Goal: Task Accomplishment & Management: Manage account settings

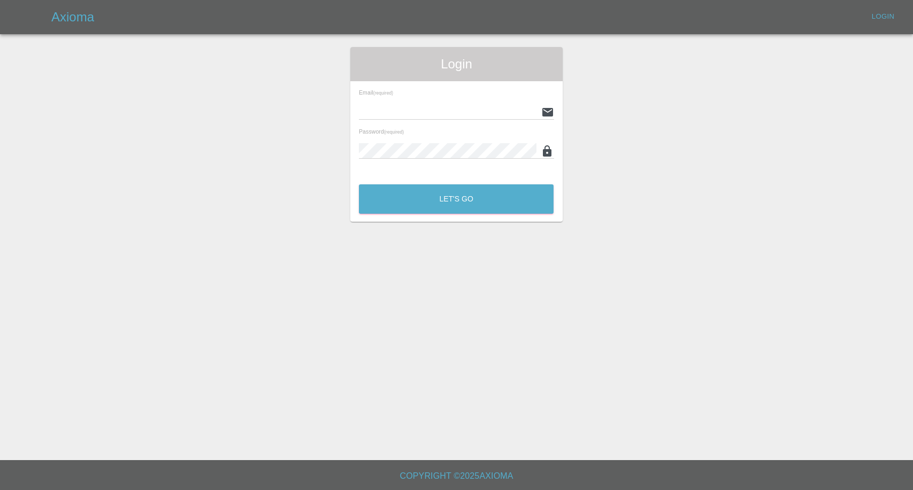
type input "afreen@axioma.co.uk"
click at [441, 202] on button "Let's Go" at bounding box center [456, 199] width 195 height 29
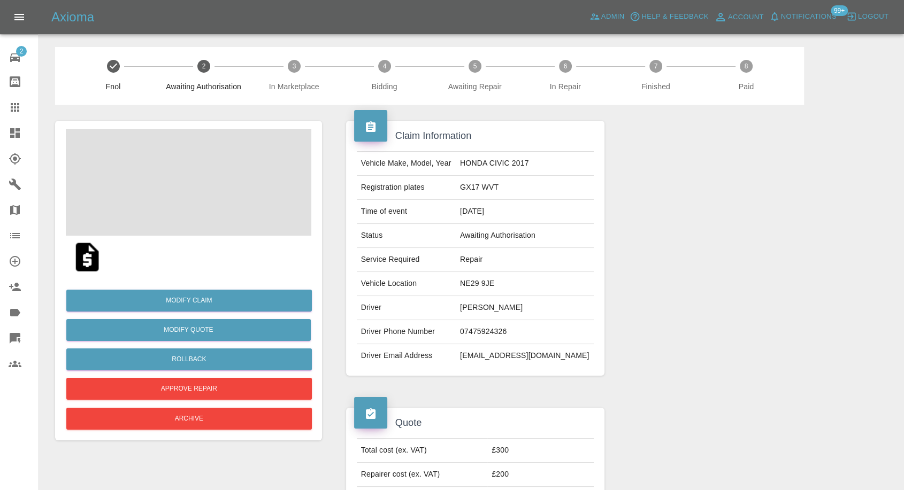
click at [528, 354] on td "[EMAIL_ADDRESS][DOMAIN_NAME]" at bounding box center [525, 356] width 138 height 24
copy td "outlook"
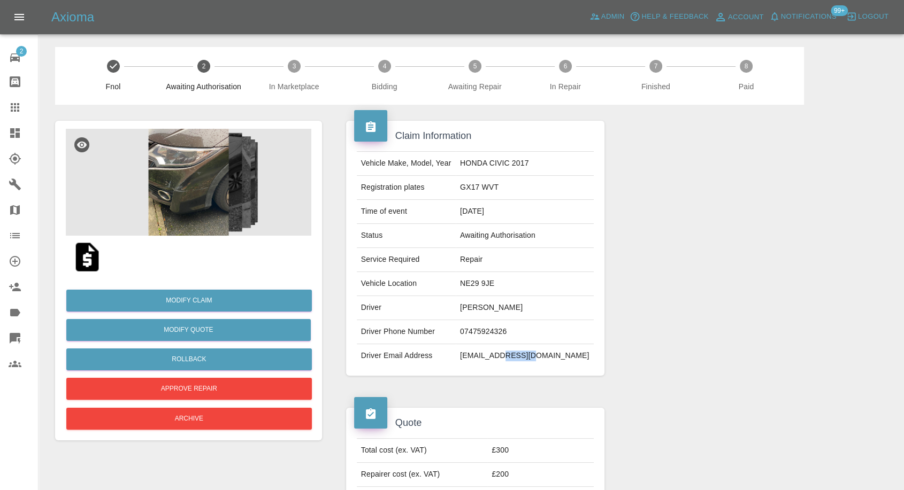
scroll to position [119, 0]
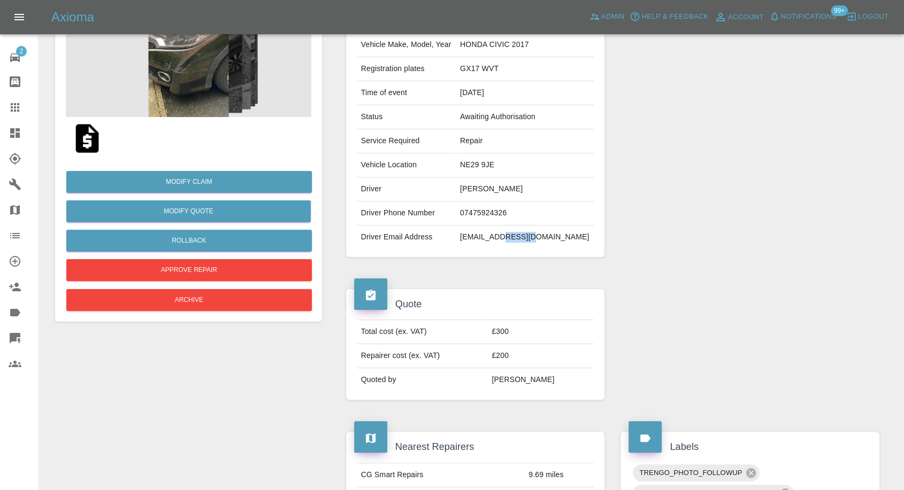
click at [529, 239] on td "alitahir_@outlook.com" at bounding box center [525, 238] width 138 height 24
click at [81, 140] on img at bounding box center [87, 138] width 34 height 34
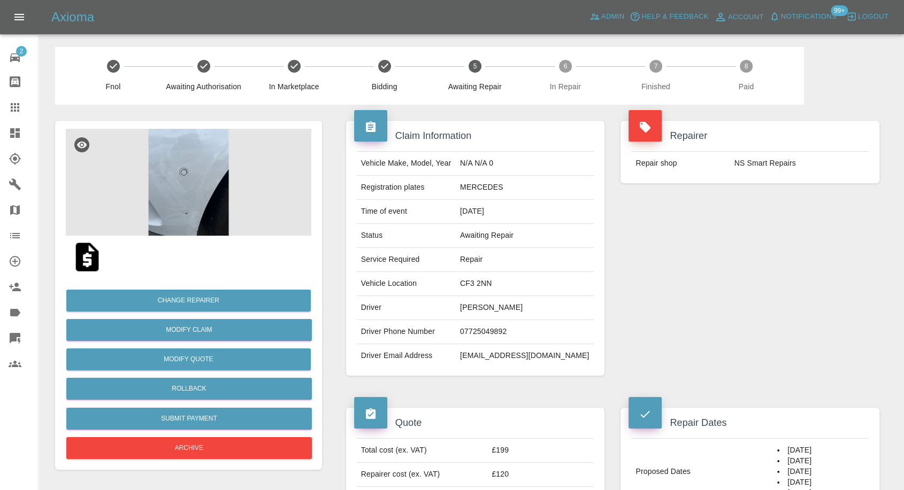
click at [503, 333] on td "07725049892" at bounding box center [525, 332] width 138 height 24
copy td "07725049892"
click at [462, 375] on div "Vehicle Make, Model, Year N/A N/A 0 Registration plates MERCEDES Time of event …" at bounding box center [475, 259] width 259 height 233
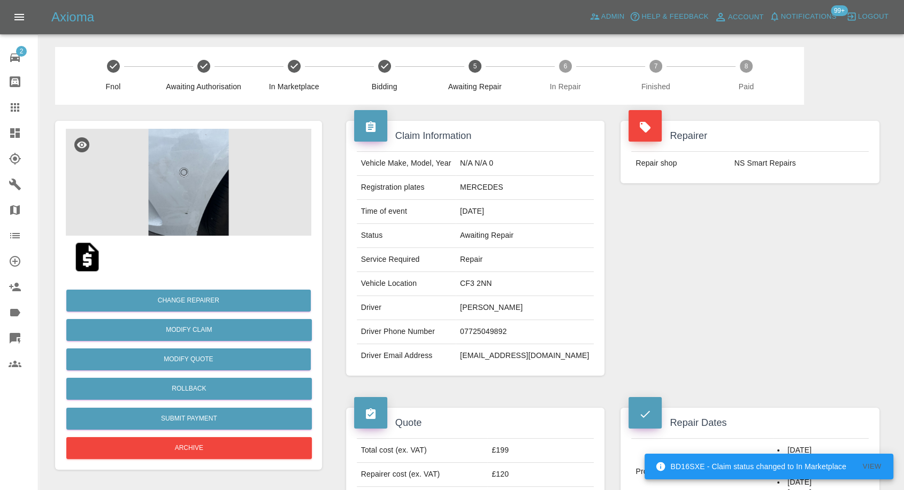
click at [489, 308] on td "Nicola Carbis" at bounding box center [525, 308] width 138 height 24
copy td "Nicola"
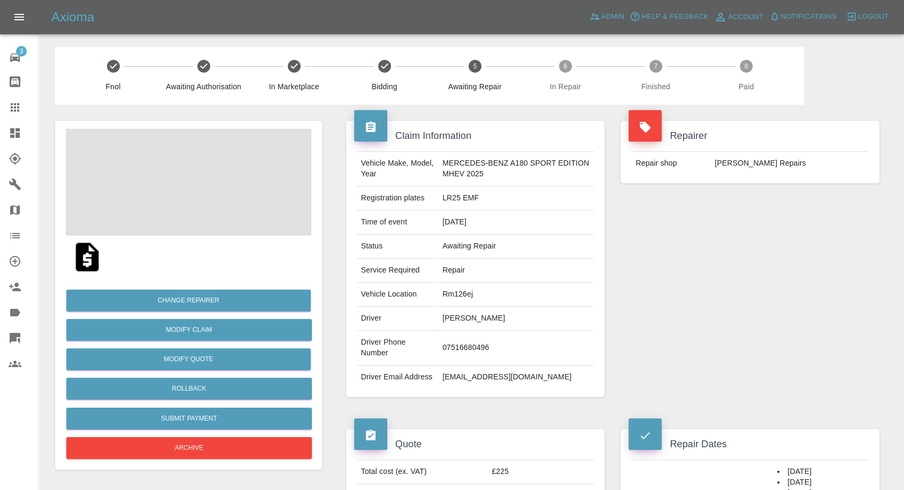
click at [456, 342] on td "07516680496" at bounding box center [516, 348] width 156 height 35
click at [696, 369] on div "Repairer Repair shop [PERSON_NAME] Repairs" at bounding box center [749, 259] width 275 height 309
click at [440, 316] on td "[PERSON_NAME]" at bounding box center [516, 319] width 156 height 24
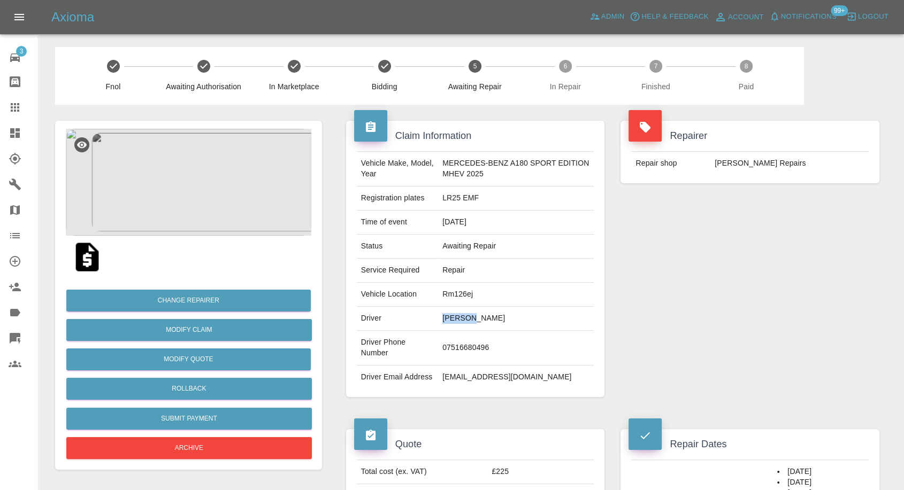
copy td "[PERSON_NAME]"
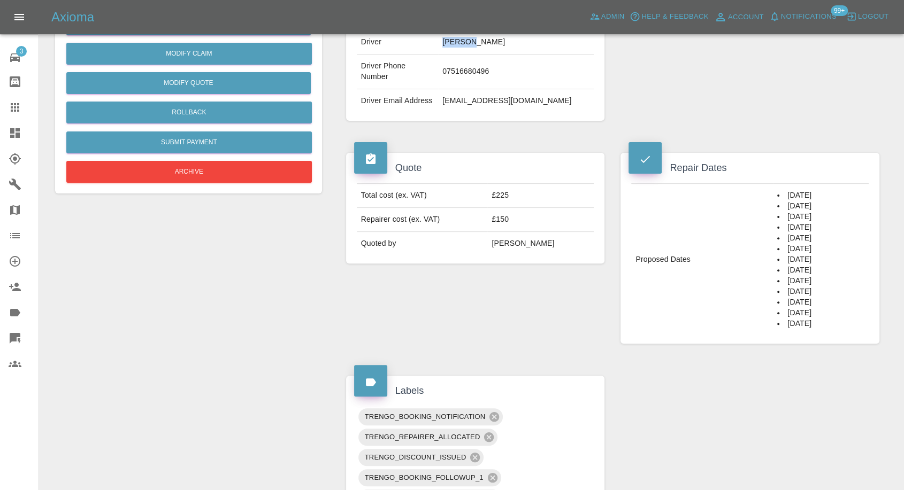
scroll to position [297, 0]
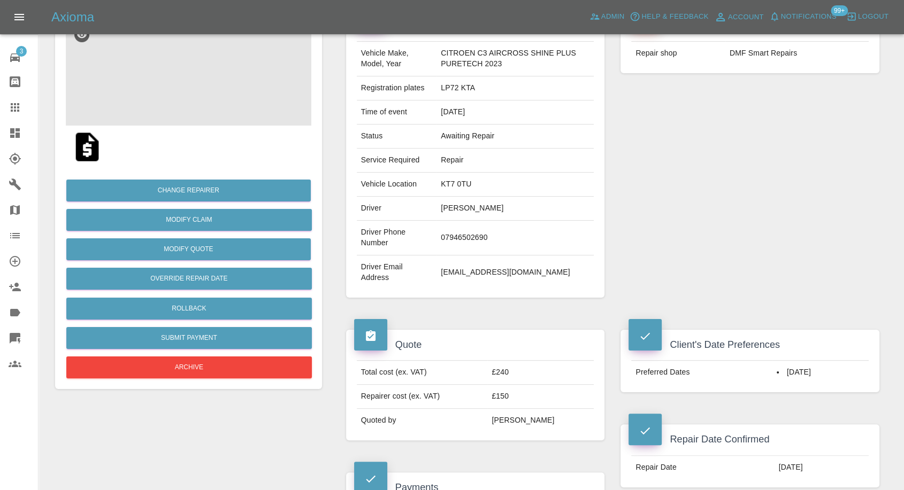
scroll to position [59, 0]
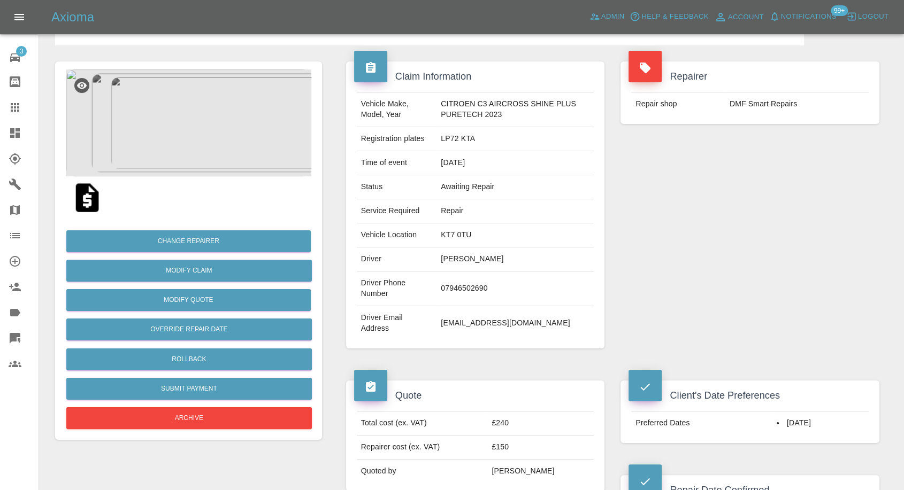
click at [80, 201] on img at bounding box center [87, 198] width 34 height 34
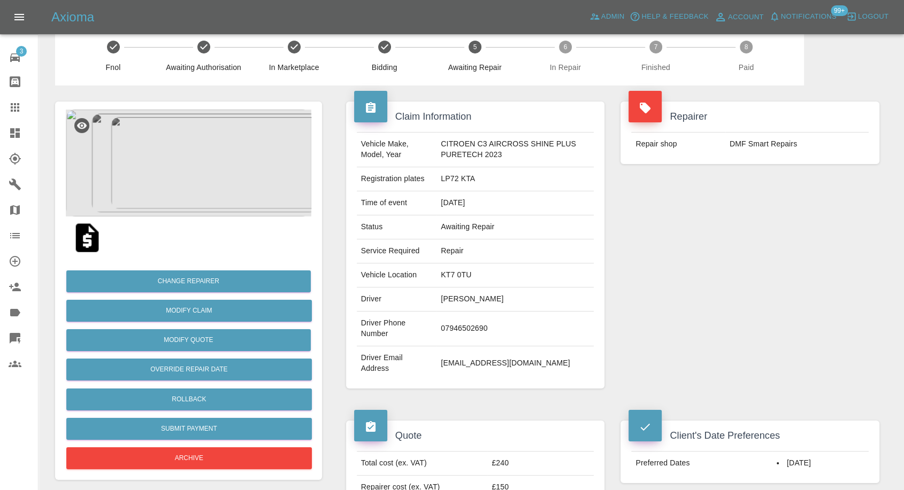
scroll to position [0, 0]
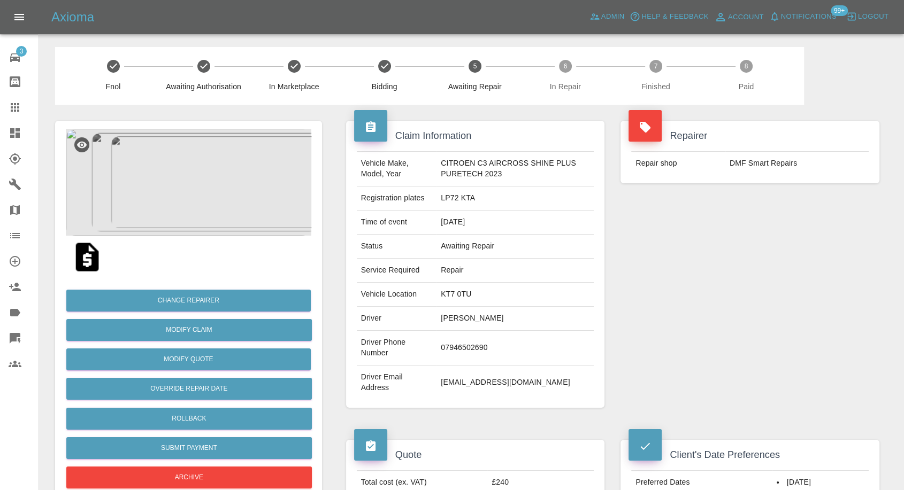
click at [188, 238] on div at bounding box center [188, 257] width 245 height 43
click at [193, 202] on img at bounding box center [188, 182] width 245 height 107
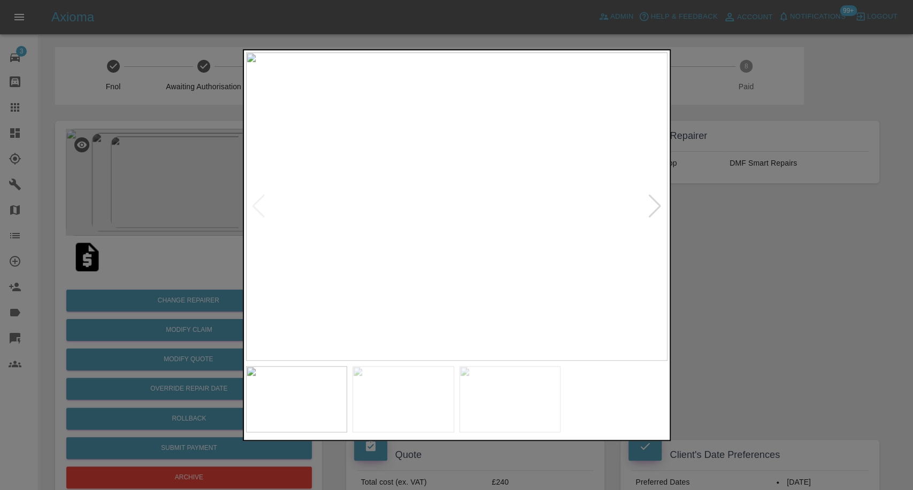
click at [406, 401] on img at bounding box center [403, 399] width 102 height 66
click at [502, 395] on img at bounding box center [510, 399] width 102 height 66
click at [811, 358] on div at bounding box center [456, 245] width 913 height 490
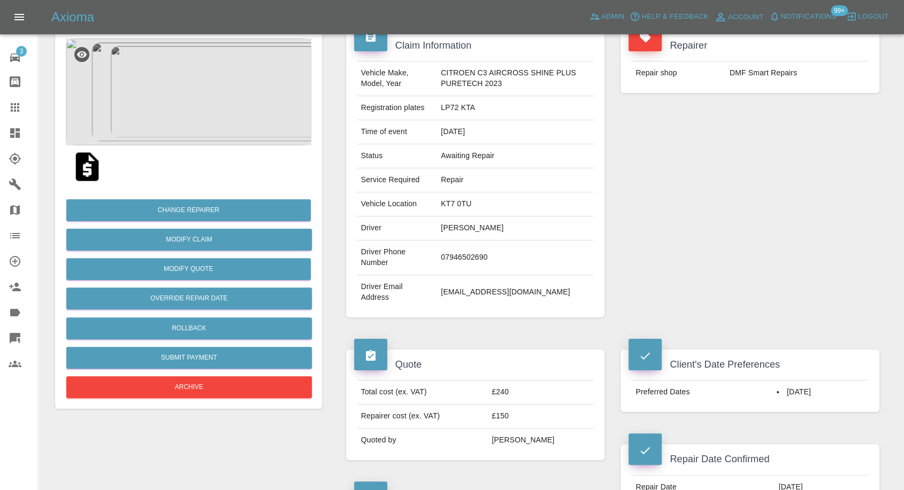
scroll to position [237, 0]
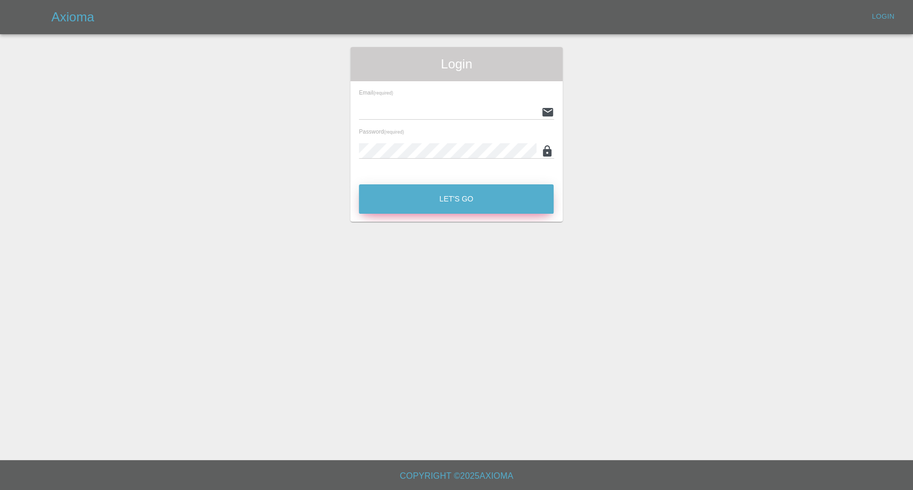
type input "[EMAIL_ADDRESS][DOMAIN_NAME]"
click at [412, 185] on button "Let's Go" at bounding box center [456, 199] width 195 height 29
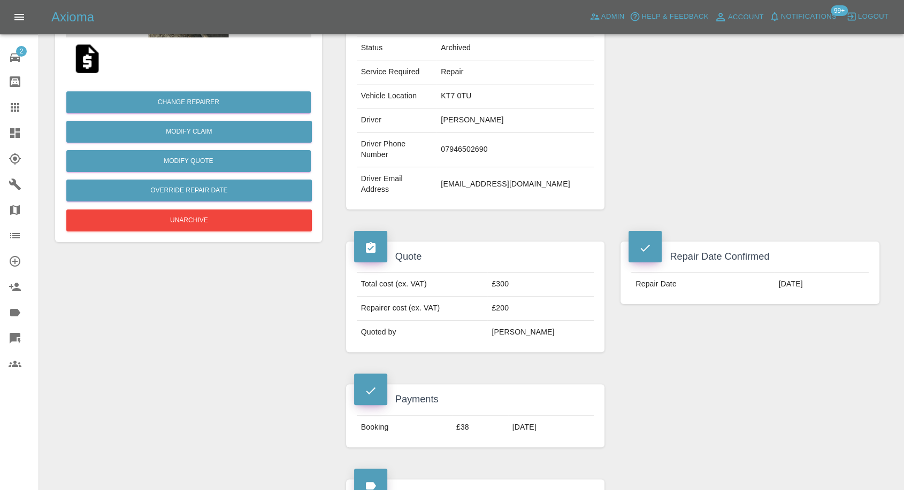
scroll to position [178, 0]
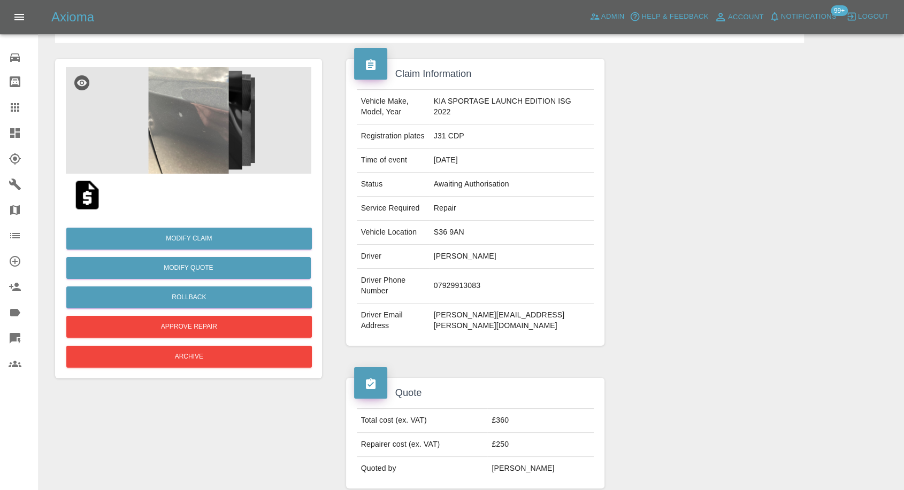
scroll to position [59, 0]
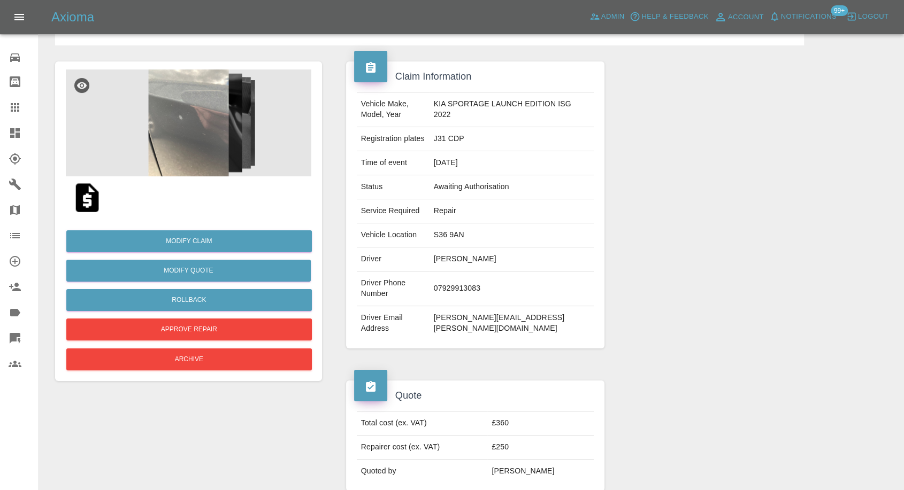
click at [193, 130] on img at bounding box center [188, 123] width 245 height 107
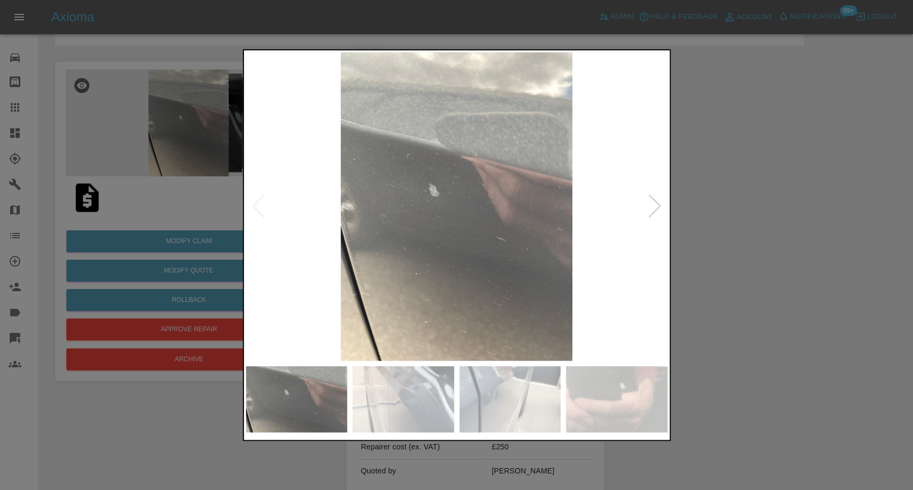
click at [406, 374] on img at bounding box center [403, 399] width 102 height 66
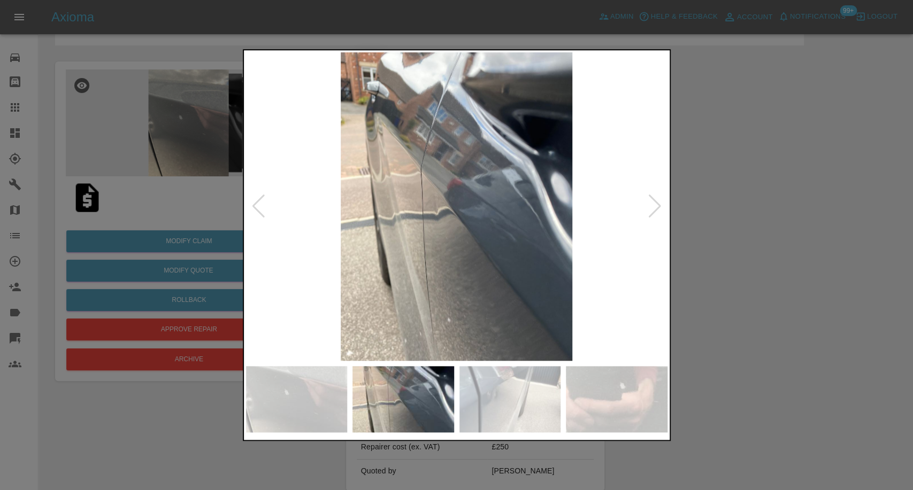
click at [501, 405] on img at bounding box center [510, 399] width 102 height 66
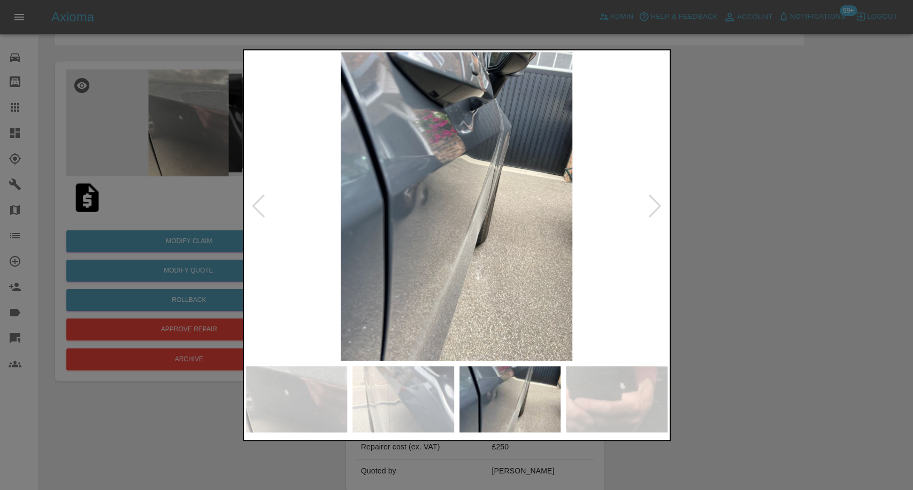
click at [620, 402] on img at bounding box center [617, 399] width 102 height 66
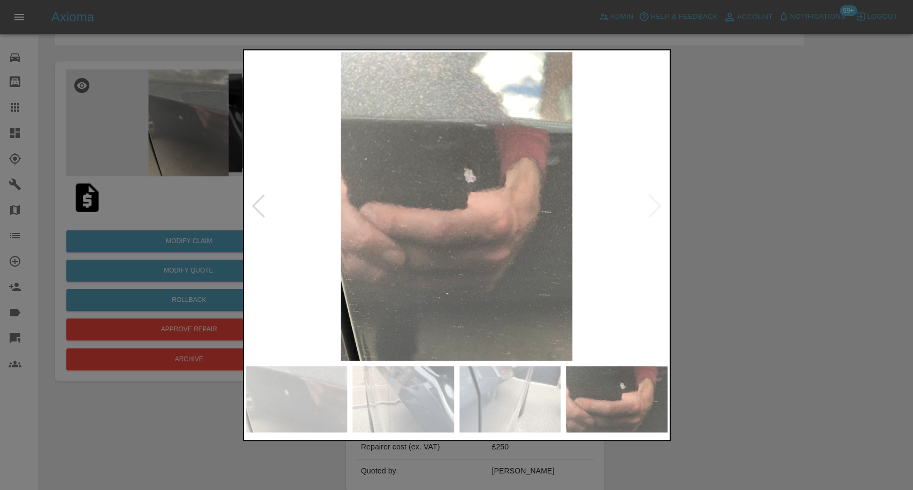
click at [658, 211] on img at bounding box center [456, 206] width 421 height 309
click at [757, 224] on div at bounding box center [456, 245] width 913 height 490
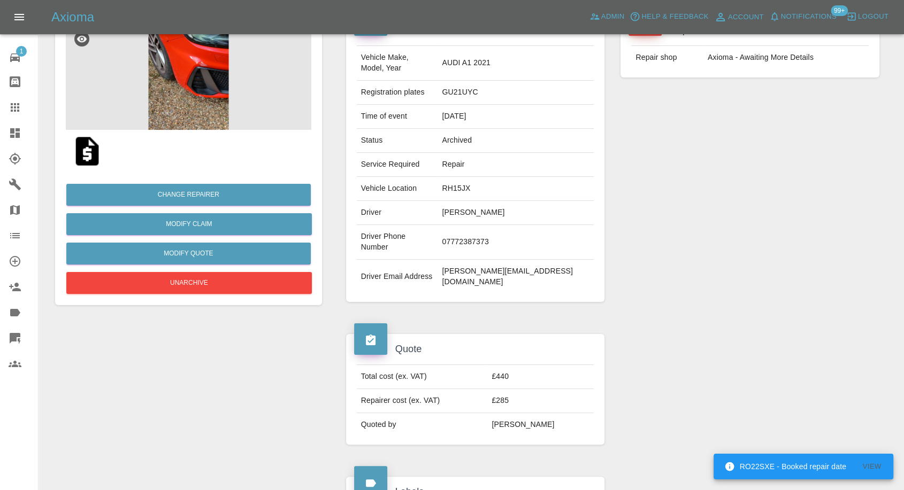
scroll to position [104, 0]
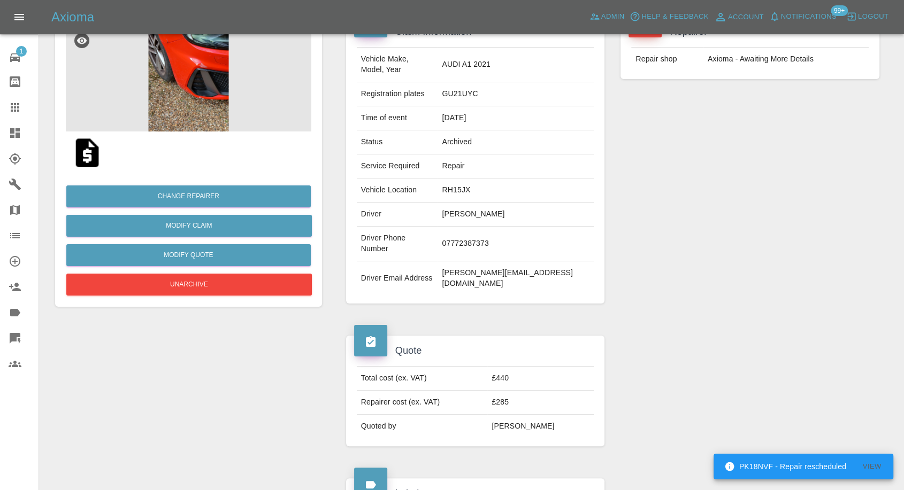
click at [187, 87] on img at bounding box center [188, 78] width 245 height 107
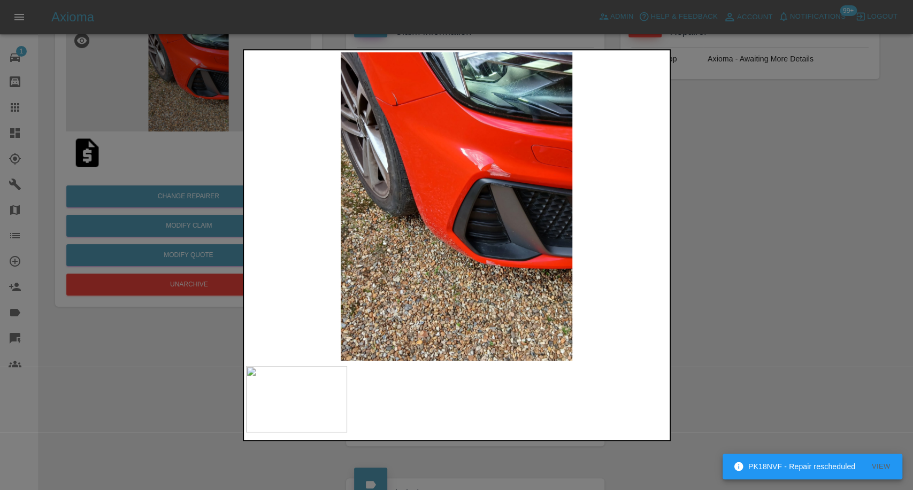
click at [746, 281] on div at bounding box center [456, 245] width 913 height 490
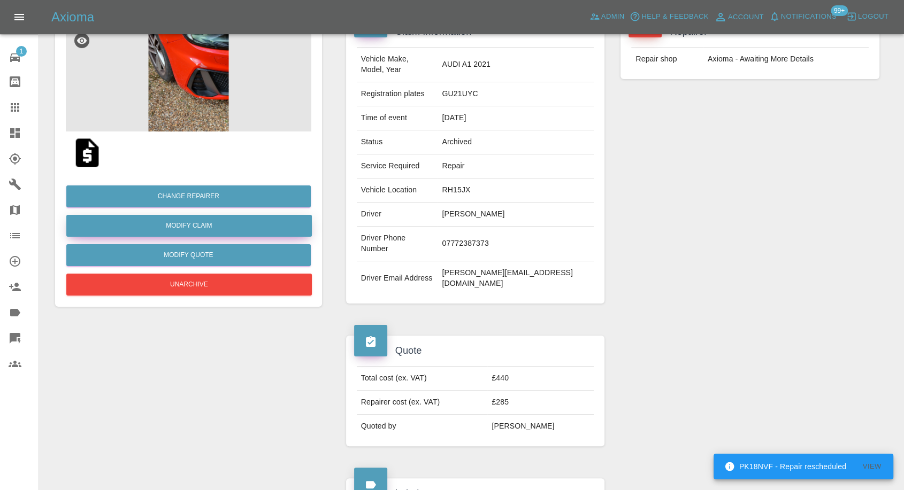
drag, startPoint x: 185, startPoint y: 224, endPoint x: 196, endPoint y: 226, distance: 10.8
click at [185, 224] on link "Modify Claim" at bounding box center [188, 226] width 245 height 22
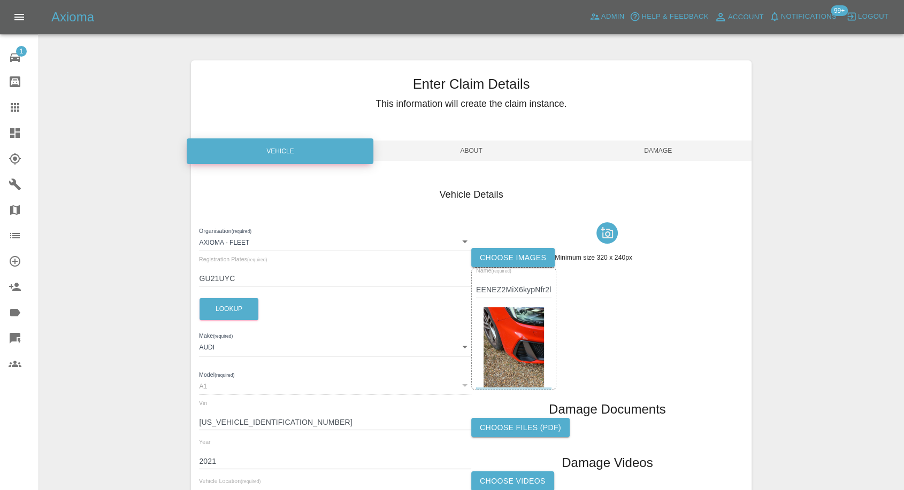
click at [505, 263] on label "Choose images" at bounding box center [512, 258] width 83 height 20
click at [0, 0] on input "Choose images" at bounding box center [0, 0] width 0 height 0
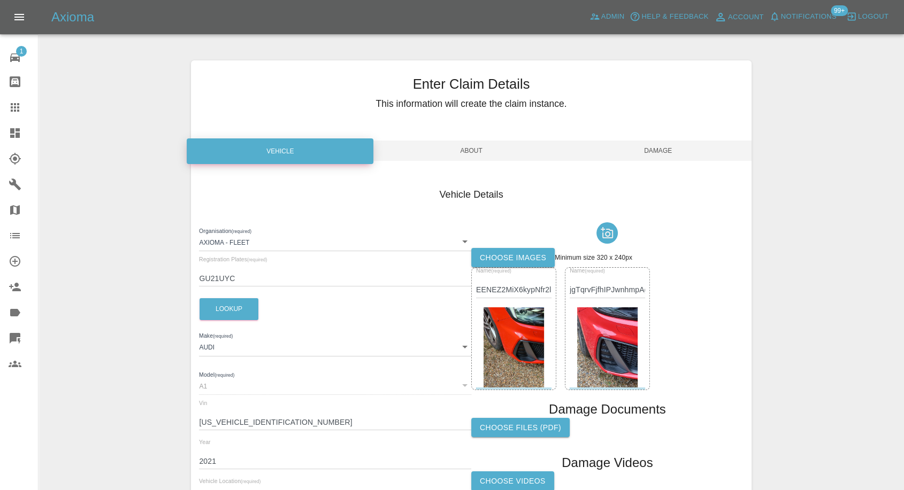
click at [664, 148] on span "Damage" at bounding box center [658, 151] width 187 height 20
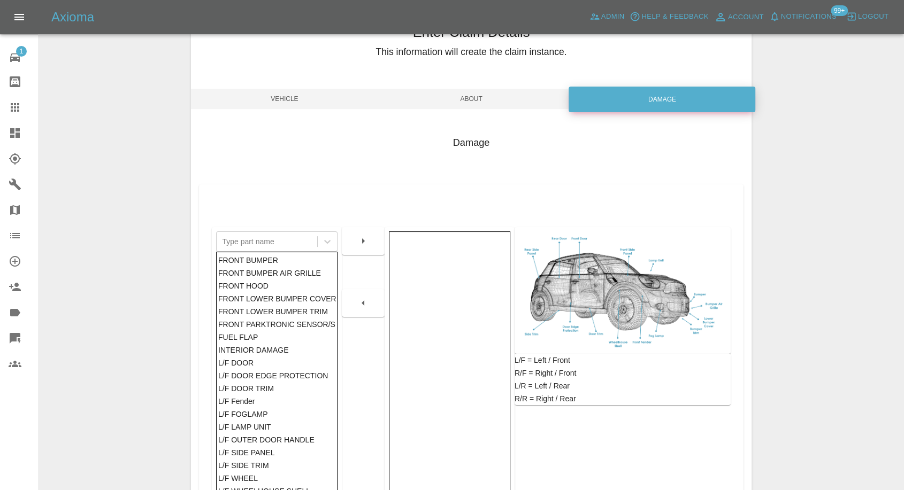
scroll to position [119, 0]
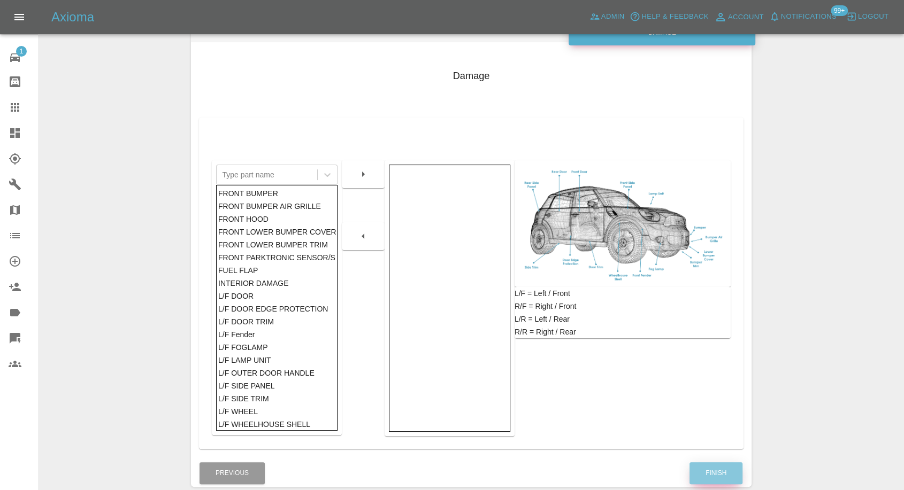
click at [712, 467] on button "Finish" at bounding box center [715, 474] width 53 height 22
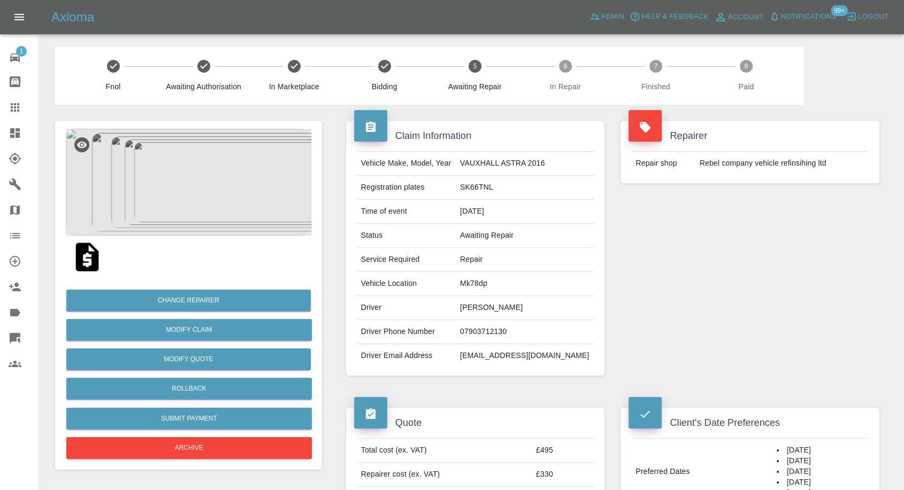
click at [502, 332] on td "07903712130" at bounding box center [525, 332] width 138 height 24
copy td "07903712130"
drag, startPoint x: 458, startPoint y: 383, endPoint x: 477, endPoint y: 335, distance: 51.1
click at [458, 383] on div "Claim Information Vehicle Make, Model, Year VAUXHALL ASTRA 2016 Registration pl…" at bounding box center [475, 248] width 275 height 287
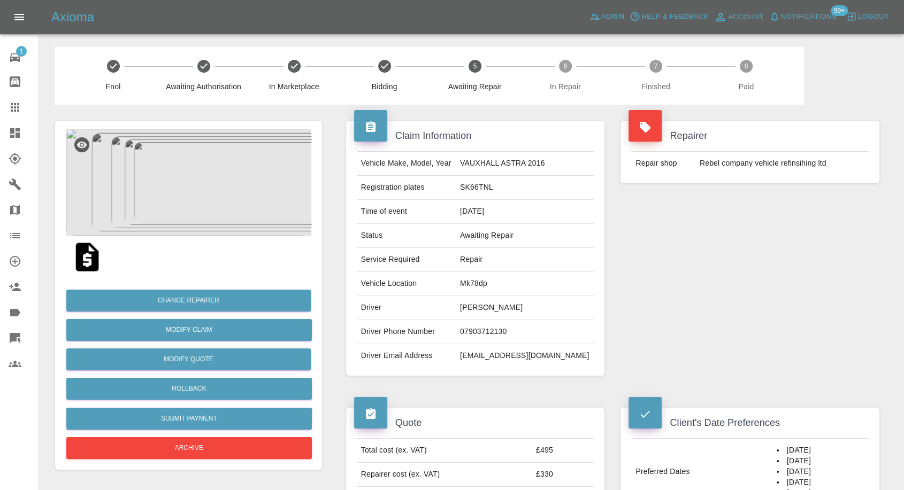
click at [490, 304] on td "Lisiana Maraki" at bounding box center [525, 308] width 138 height 24
copy td "Lisiana"
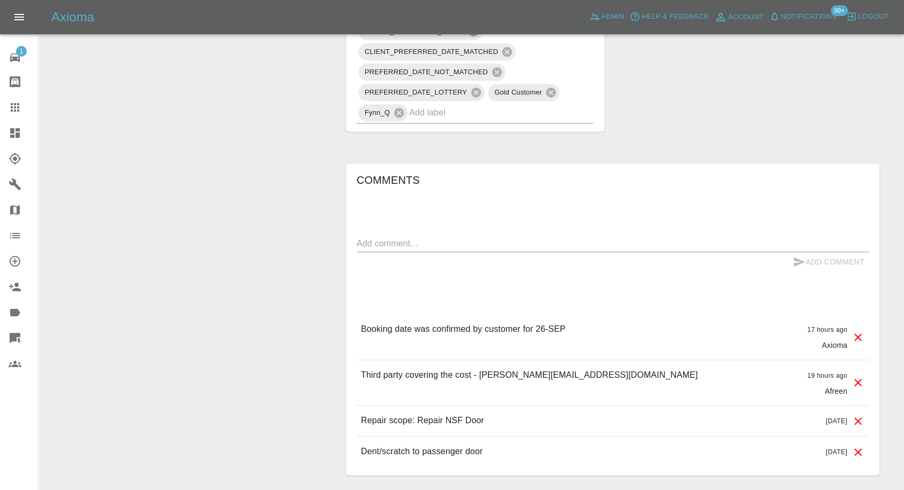
scroll to position [772, 0]
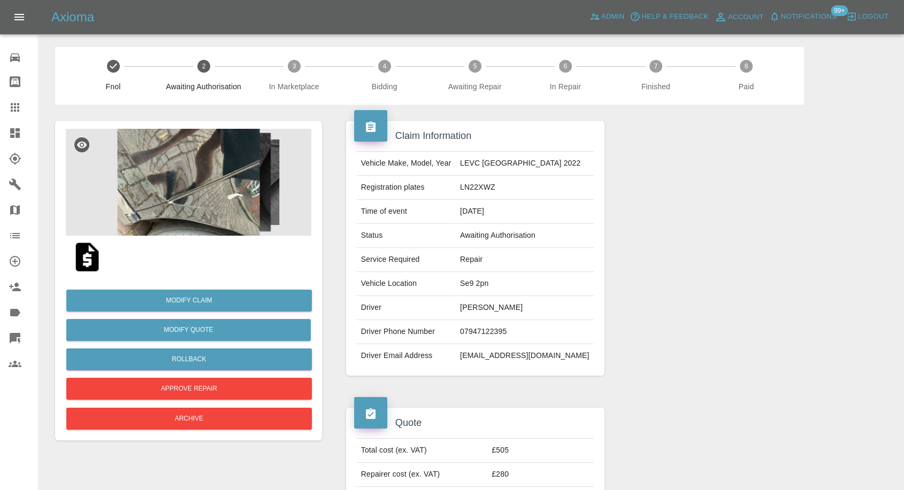
click at [188, 202] on img at bounding box center [188, 182] width 245 height 107
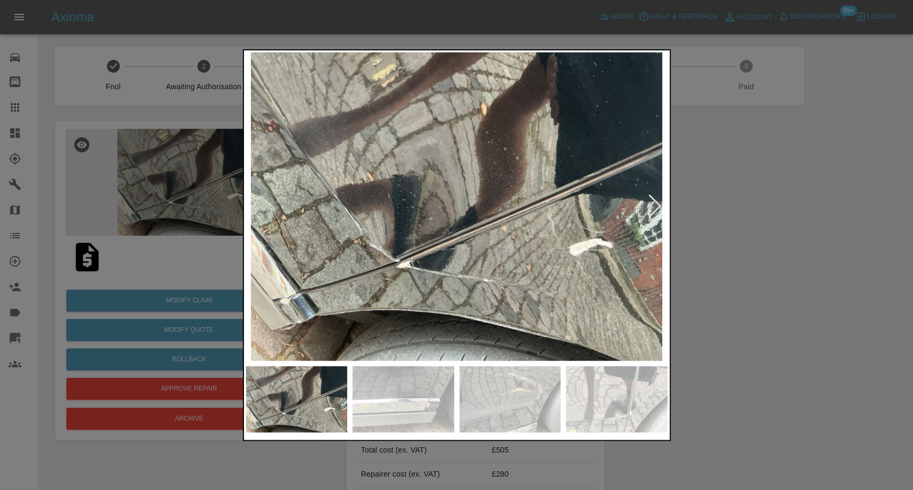
click at [427, 390] on img at bounding box center [403, 399] width 102 height 66
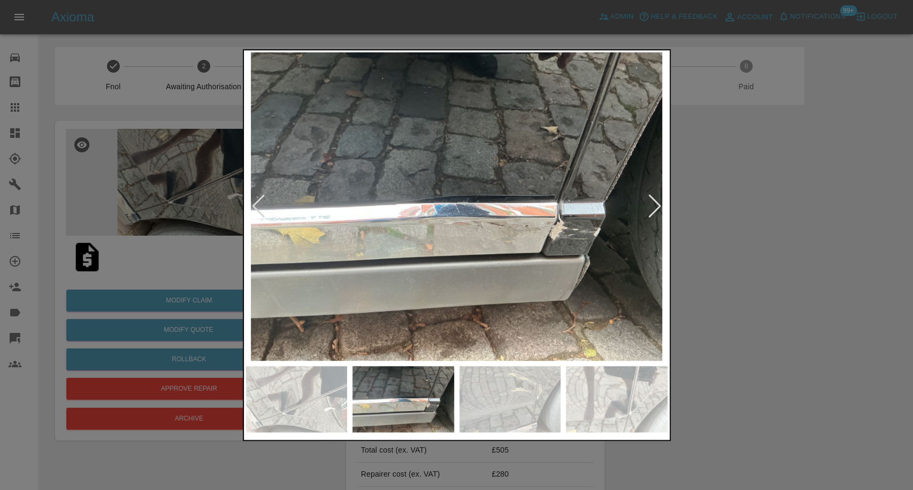
click at [530, 418] on img at bounding box center [510, 399] width 102 height 66
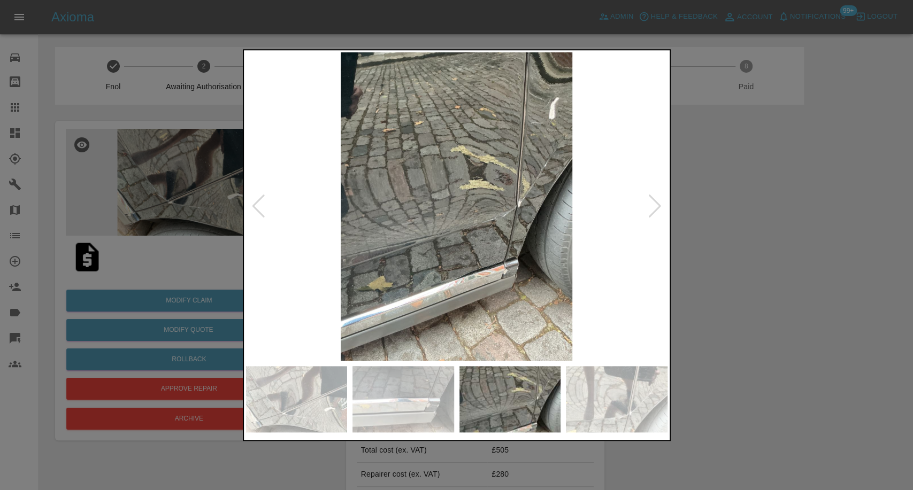
click at [642, 414] on img at bounding box center [617, 399] width 102 height 66
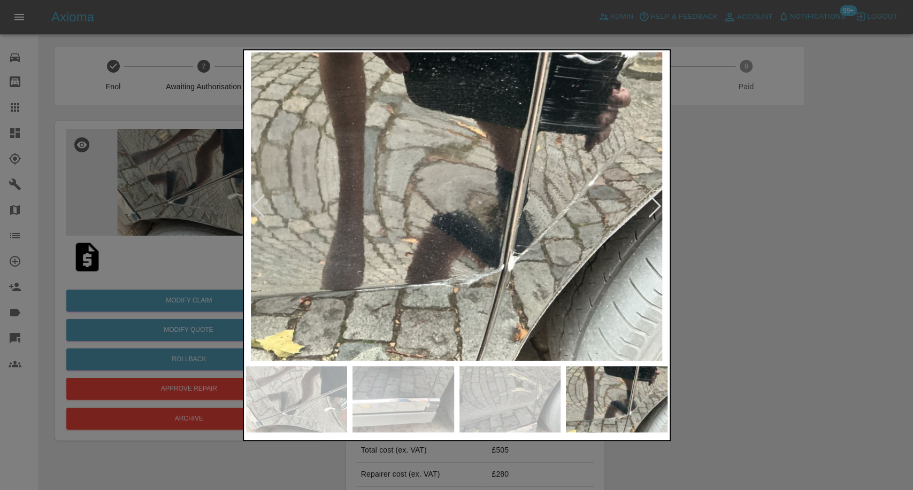
drag, startPoint x: 821, startPoint y: 229, endPoint x: 346, endPoint y: 267, distance: 476.4
click at [821, 230] on div at bounding box center [456, 245] width 913 height 490
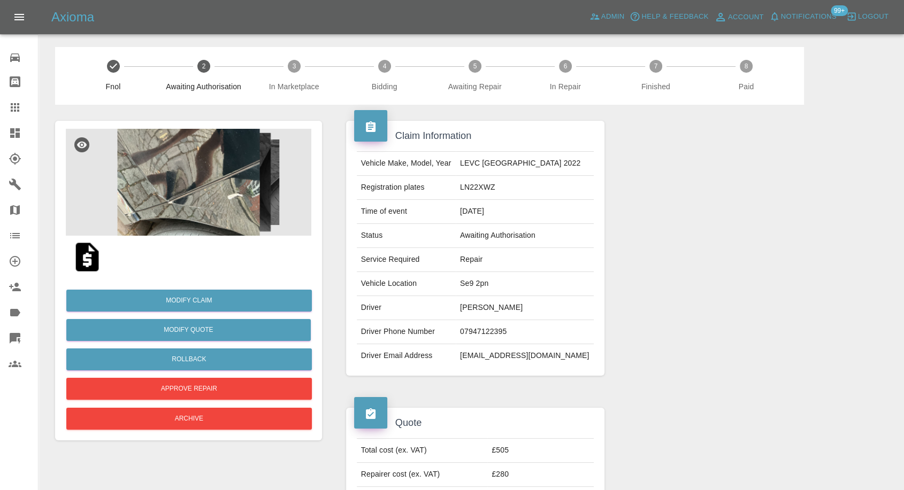
click at [82, 265] on img at bounding box center [87, 257] width 34 height 34
click at [197, 221] on img at bounding box center [188, 182] width 245 height 107
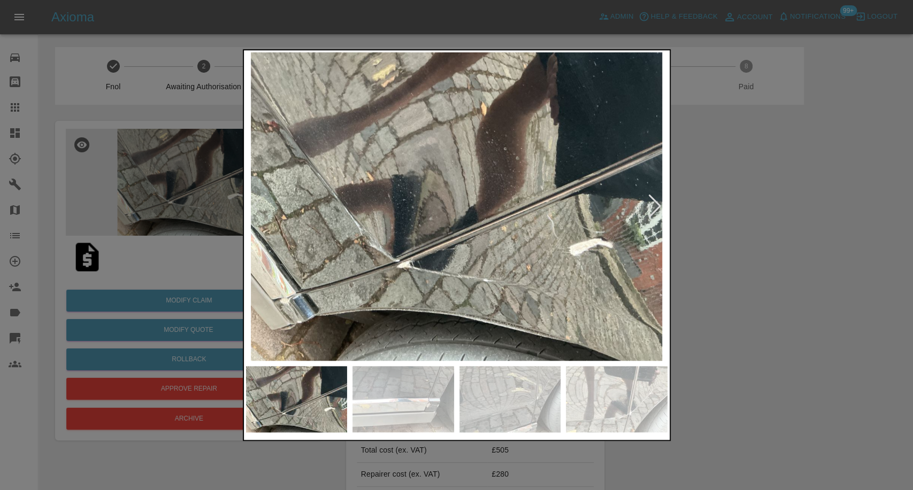
click at [428, 382] on img at bounding box center [403, 399] width 102 height 66
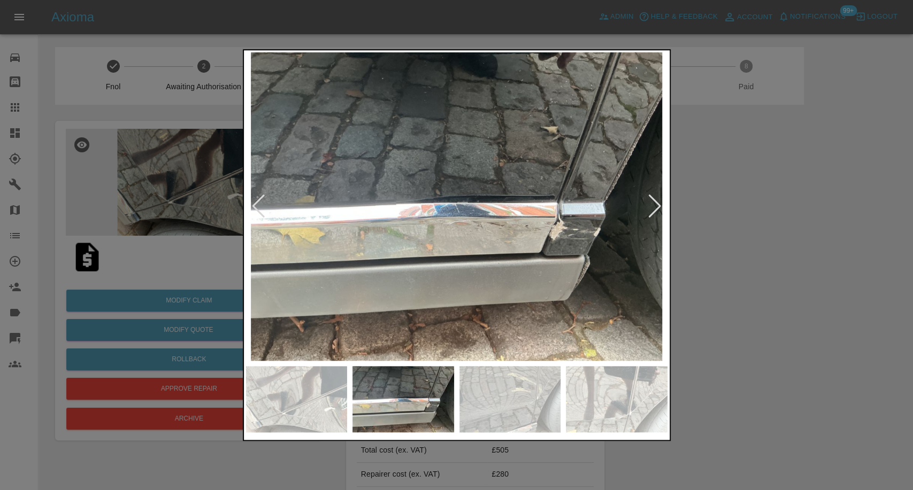
click at [505, 403] on img at bounding box center [510, 399] width 102 height 66
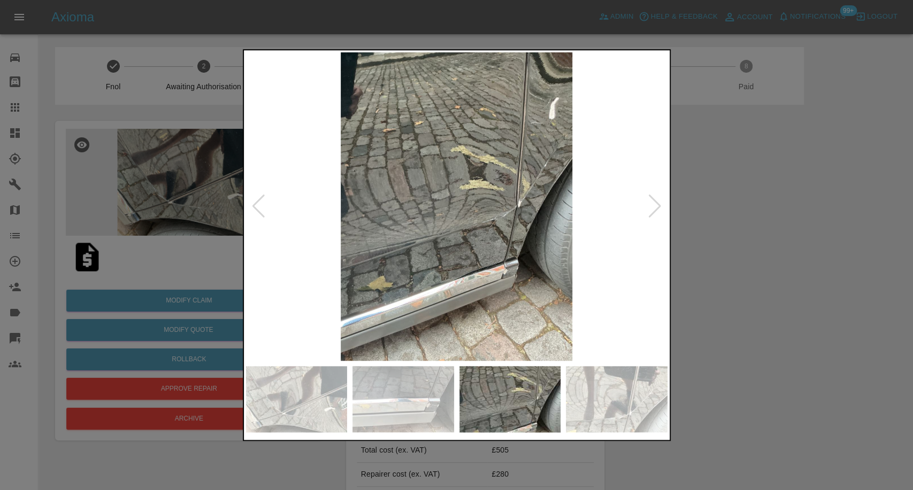
click at [595, 387] on img at bounding box center [617, 399] width 102 height 66
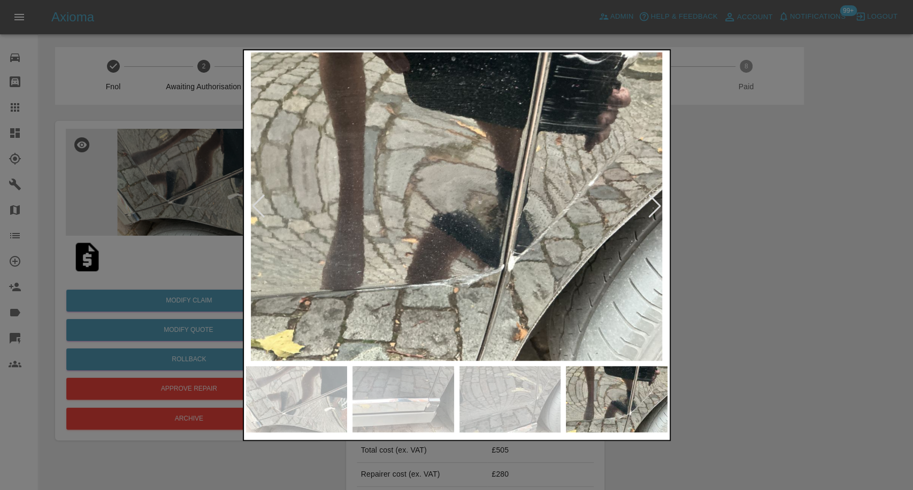
click at [655, 211] on div at bounding box center [655, 207] width 14 height 24
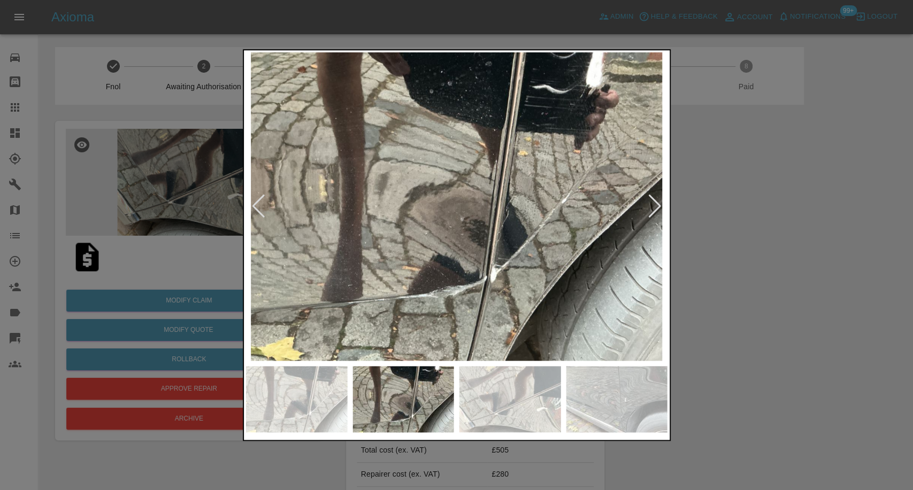
click at [655, 211] on div at bounding box center [655, 207] width 14 height 24
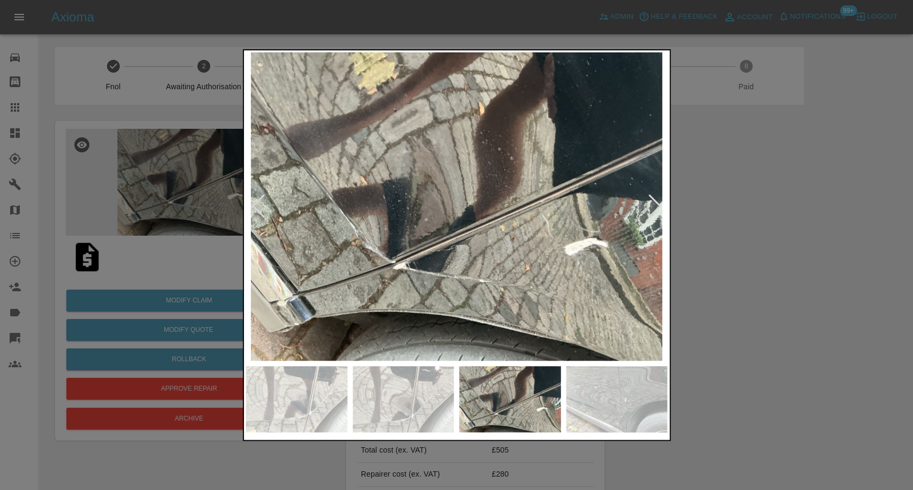
click at [655, 211] on div at bounding box center [655, 207] width 14 height 24
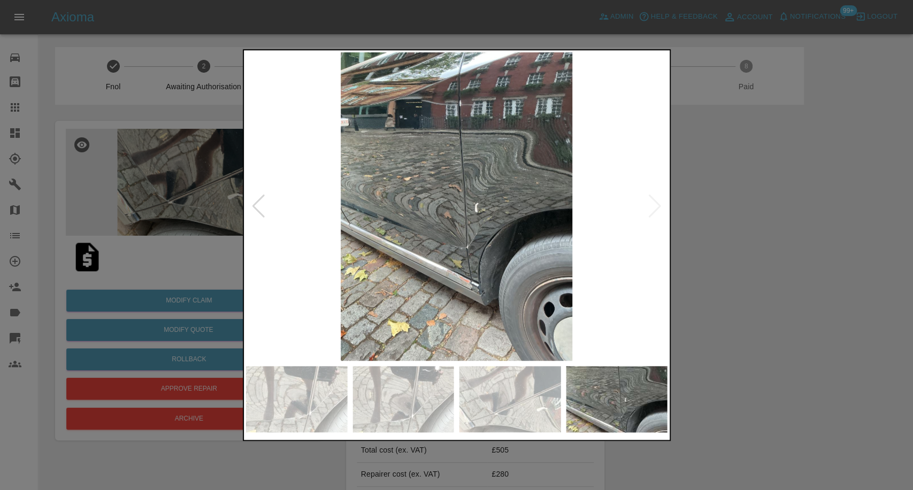
click at [655, 211] on img at bounding box center [456, 206] width 421 height 309
drag, startPoint x: 833, startPoint y: 291, endPoint x: 811, endPoint y: 256, distance: 41.4
click at [834, 291] on div at bounding box center [456, 245] width 913 height 490
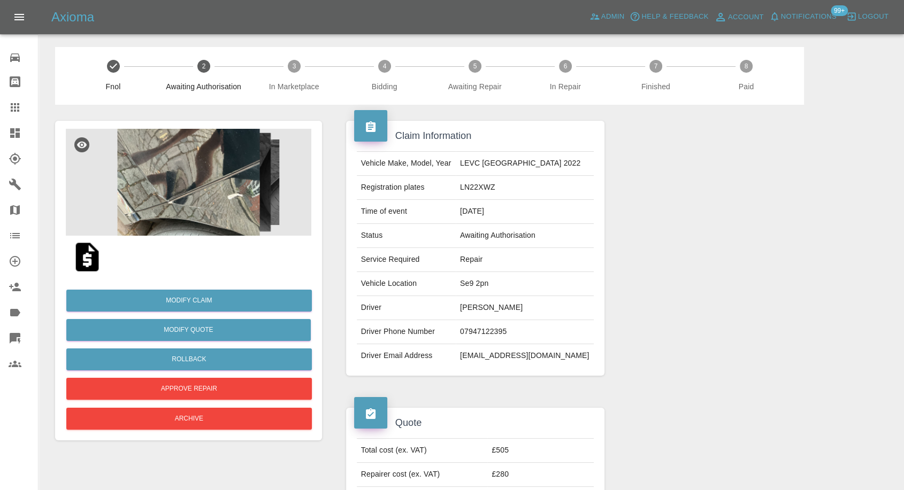
click at [183, 189] on img at bounding box center [188, 182] width 245 height 107
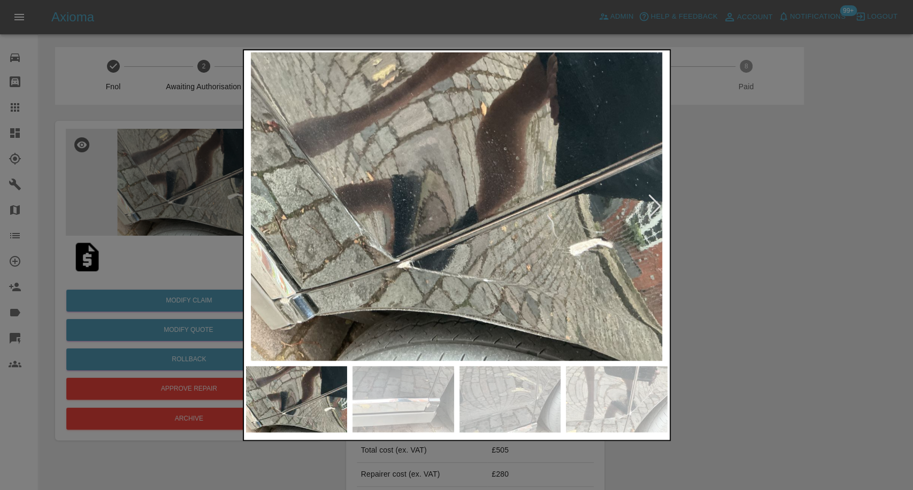
click at [377, 398] on img at bounding box center [403, 399] width 102 height 66
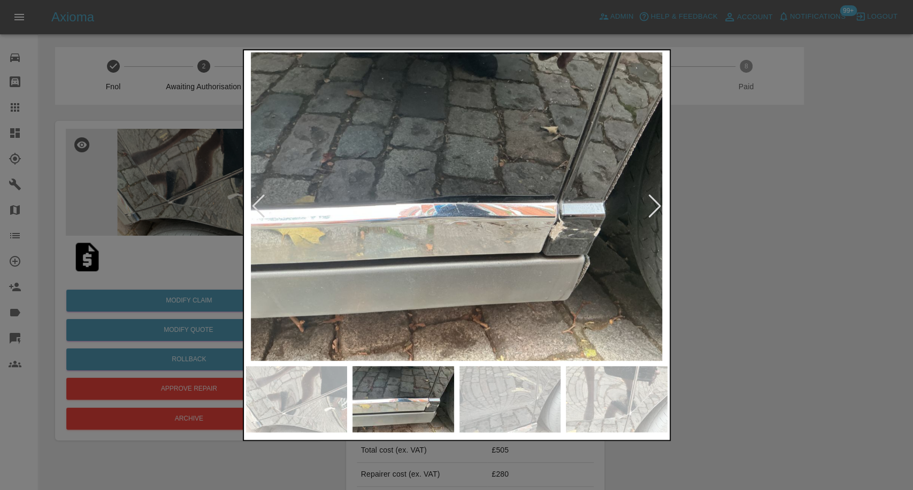
click at [598, 394] on img at bounding box center [617, 399] width 102 height 66
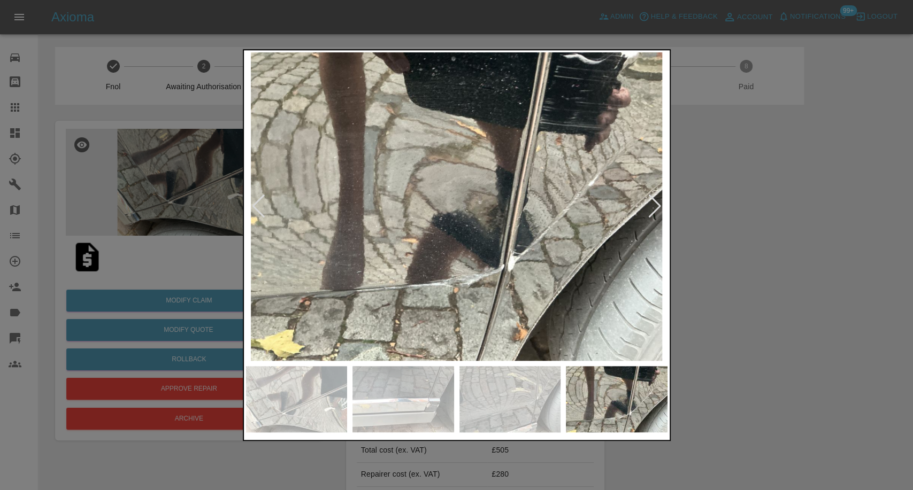
click at [496, 406] on img at bounding box center [510, 399] width 102 height 66
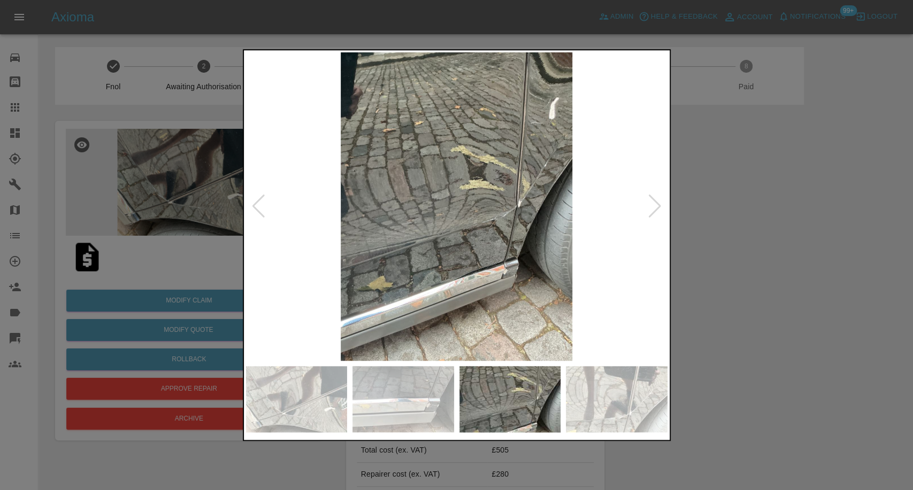
click at [433, 409] on img at bounding box center [403, 399] width 102 height 66
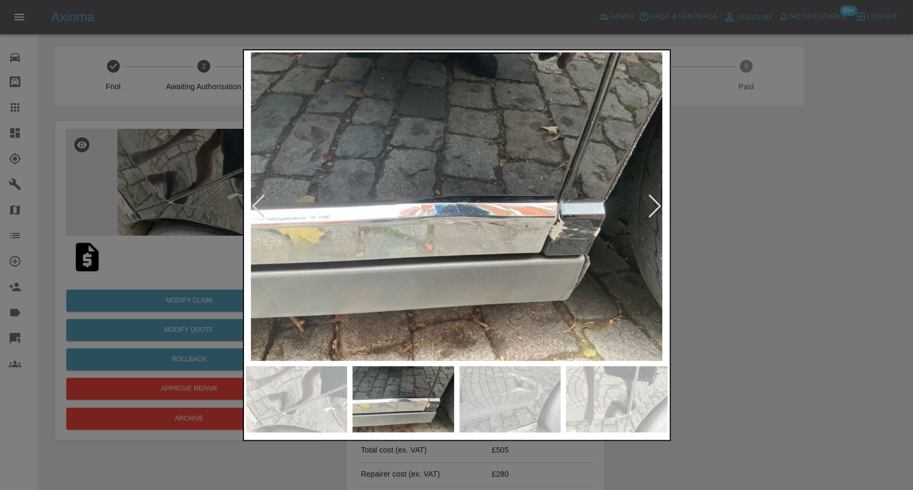
click at [318, 410] on img at bounding box center [297, 399] width 102 height 66
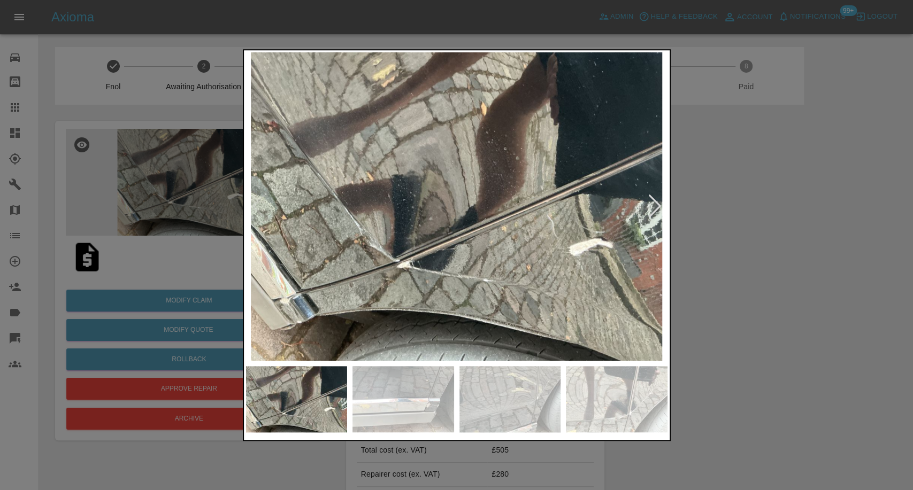
click at [418, 406] on img at bounding box center [403, 399] width 102 height 66
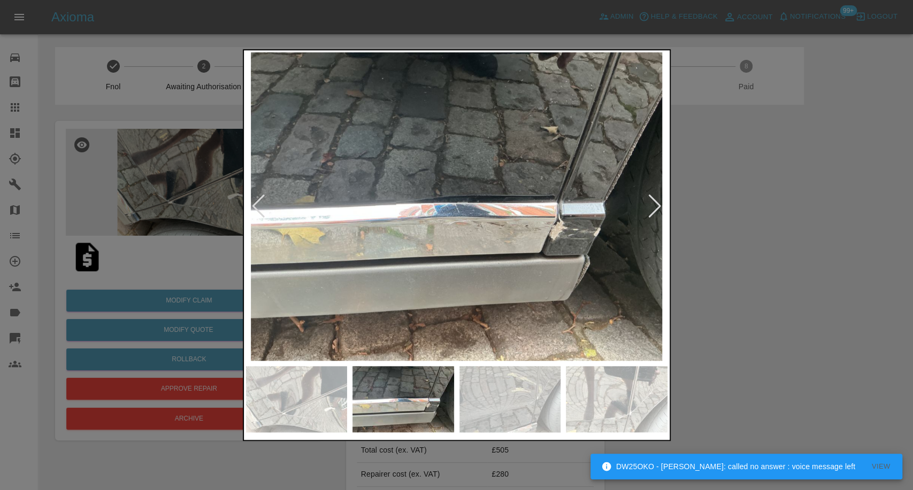
click at [725, 258] on div at bounding box center [456, 245] width 913 height 490
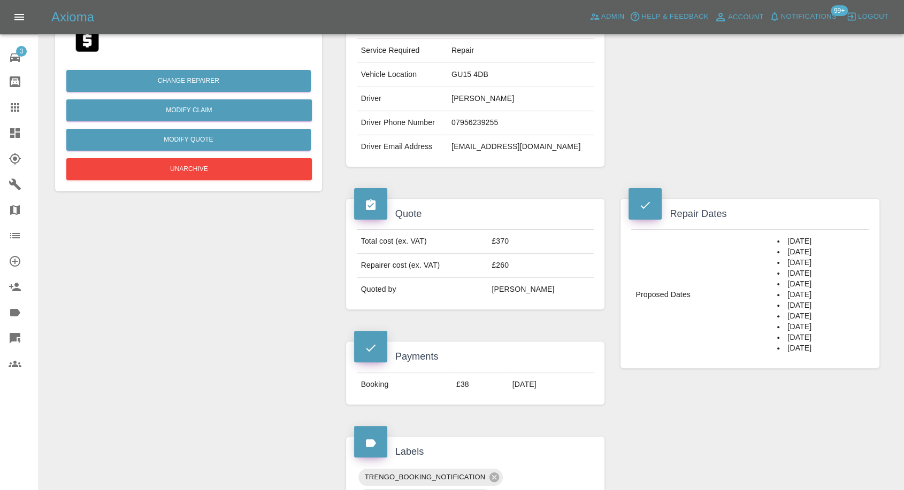
scroll to position [119, 0]
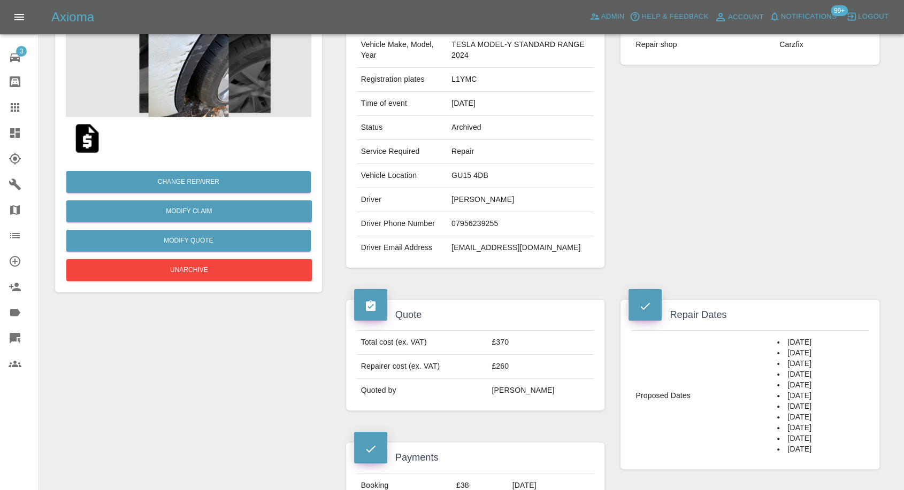
click at [467, 243] on td "[EMAIL_ADDRESS][DOMAIN_NAME]" at bounding box center [520, 248] width 147 height 24
click at [467, 244] on td "[EMAIL_ADDRESS][DOMAIN_NAME]" at bounding box center [520, 248] width 147 height 24
copy div "[EMAIL_ADDRESS][DOMAIN_NAME]"
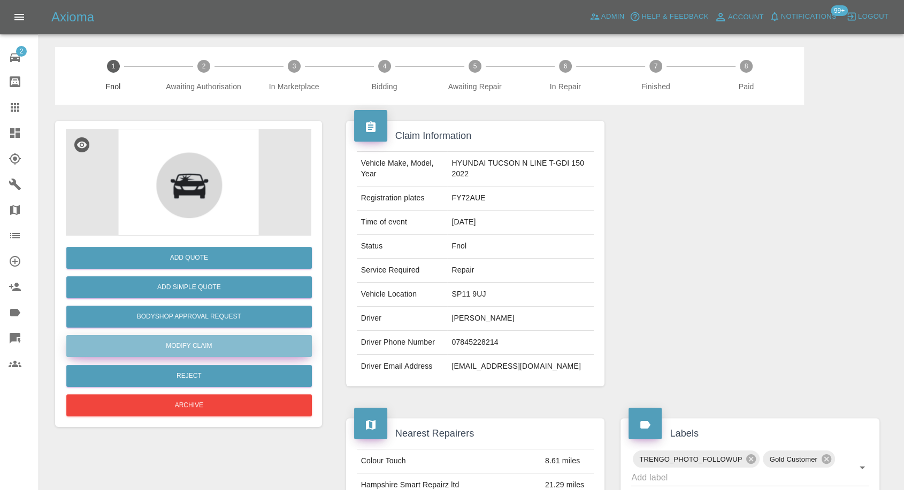
drag, startPoint x: 191, startPoint y: 344, endPoint x: 290, endPoint y: 345, distance: 98.9
click at [191, 344] on link "Modify Claim" at bounding box center [188, 346] width 245 height 22
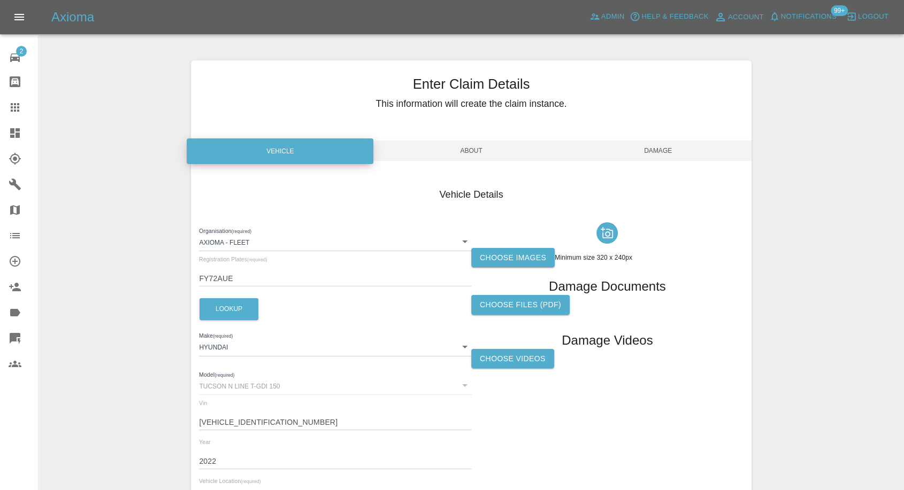
click at [508, 248] on label "Choose images" at bounding box center [512, 258] width 83 height 20
click at [0, 0] on input "Choose images" at bounding box center [0, 0] width 0 height 0
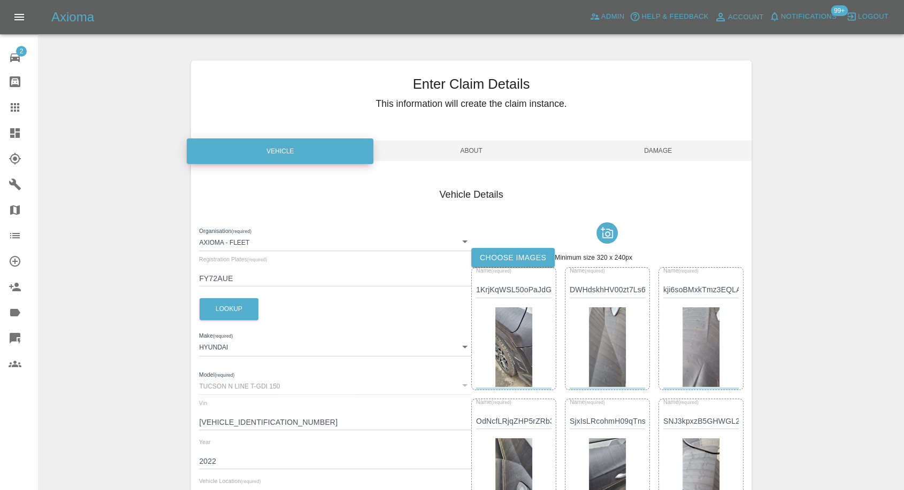
click at [658, 151] on span "Damage" at bounding box center [658, 151] width 187 height 20
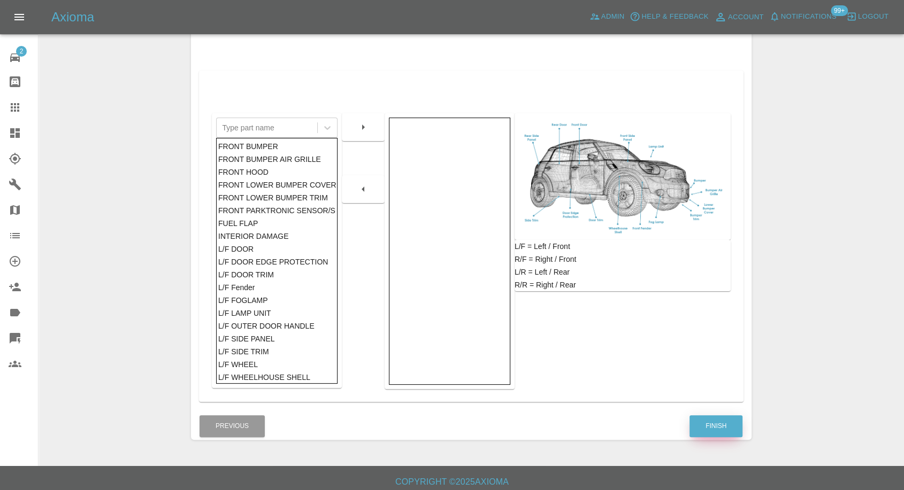
scroll to position [171, 0]
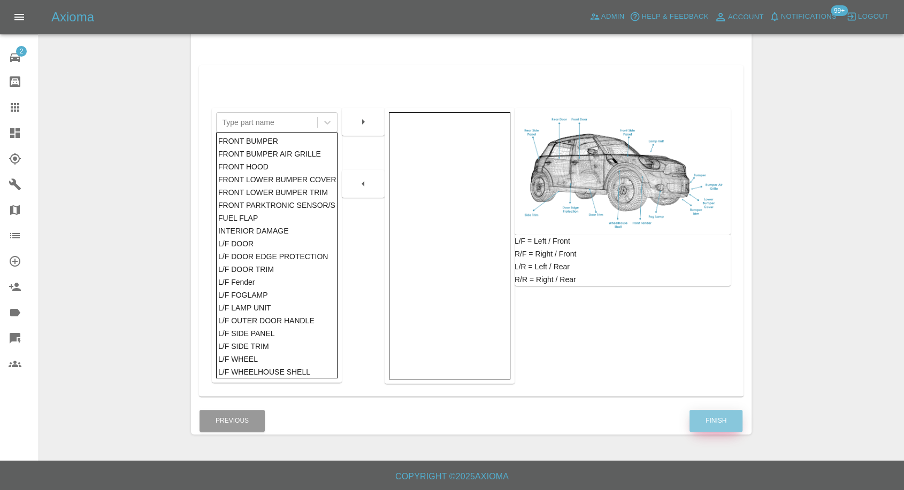
click at [716, 423] on button "Finish" at bounding box center [715, 421] width 53 height 22
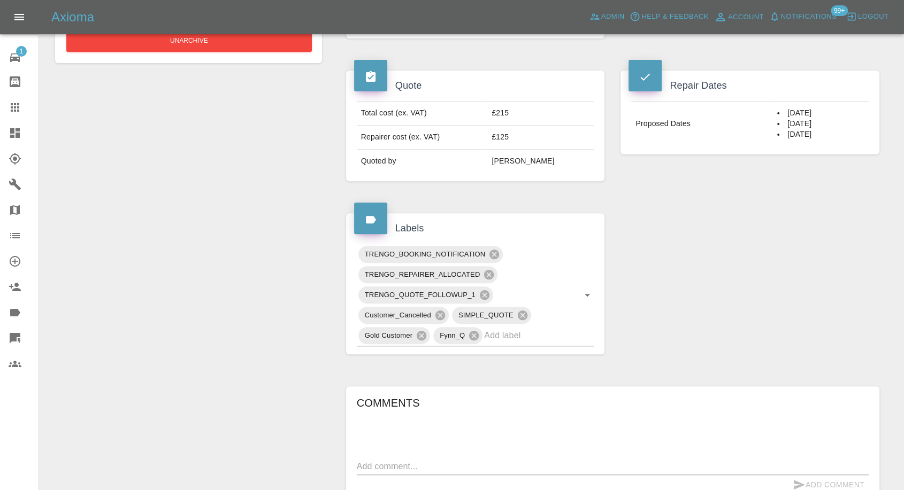
scroll to position [297, 0]
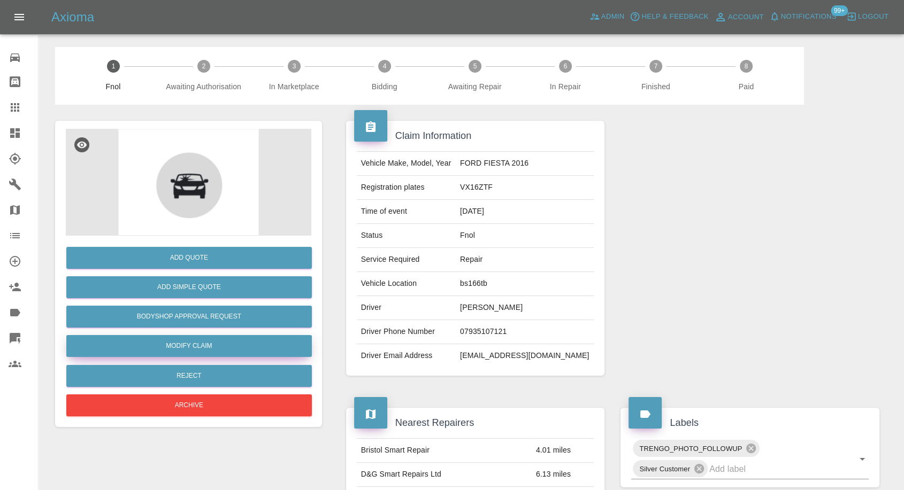
click at [208, 344] on link "Modify Claim" at bounding box center [188, 346] width 245 height 22
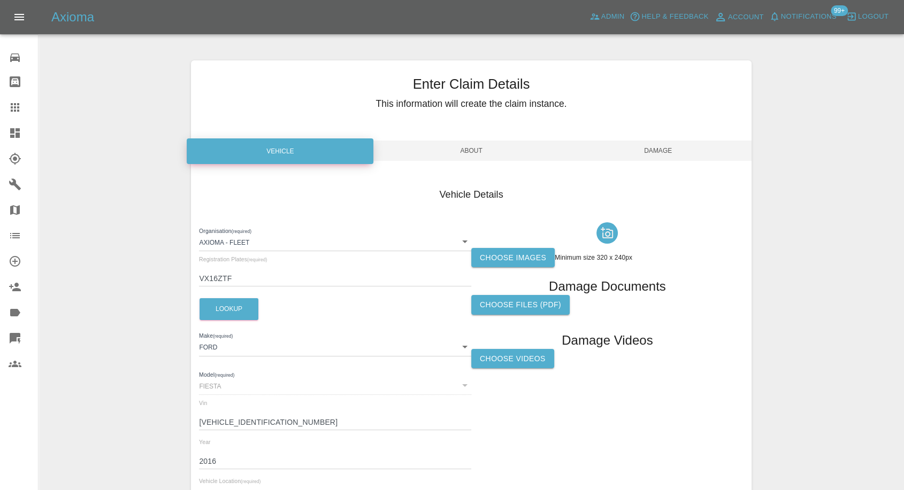
click at [518, 264] on label "Choose images" at bounding box center [512, 258] width 83 height 20
click at [0, 0] on input "Choose images" at bounding box center [0, 0] width 0 height 0
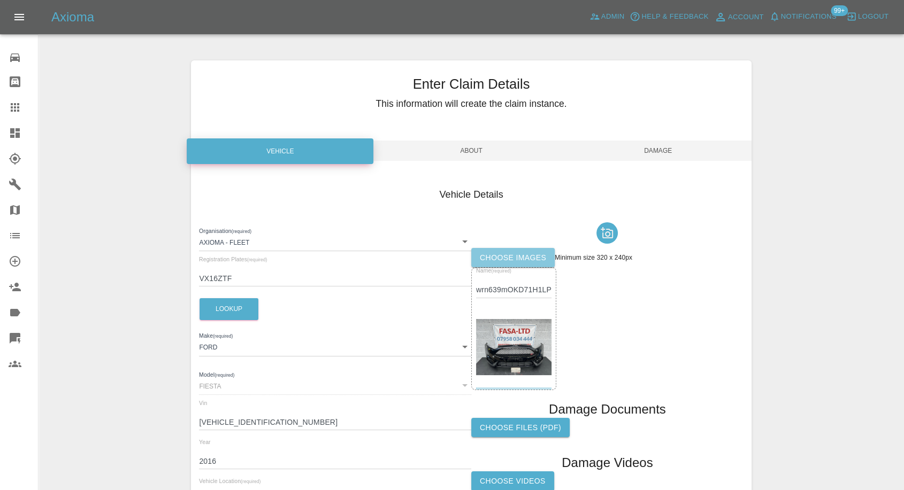
click at [523, 265] on label "Choose images" at bounding box center [512, 258] width 83 height 20
click at [0, 0] on input "Choose images" at bounding box center [0, 0] width 0 height 0
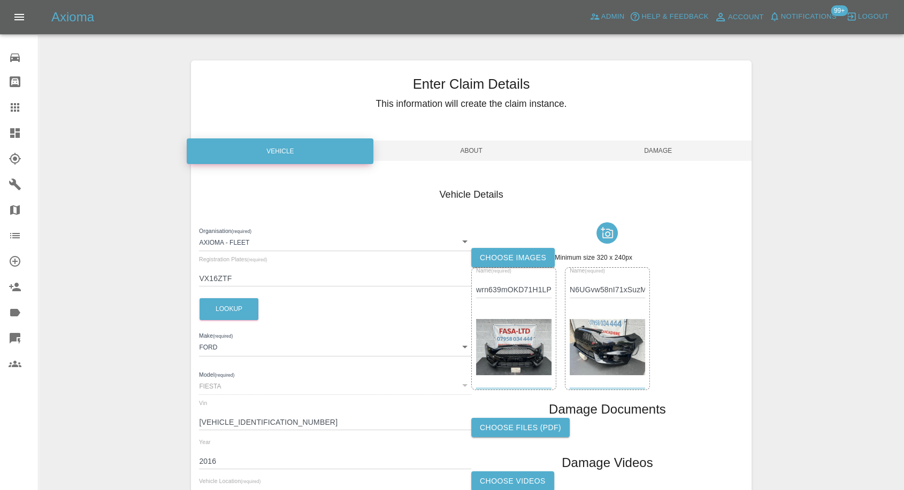
click at [672, 148] on span "Damage" at bounding box center [658, 151] width 187 height 20
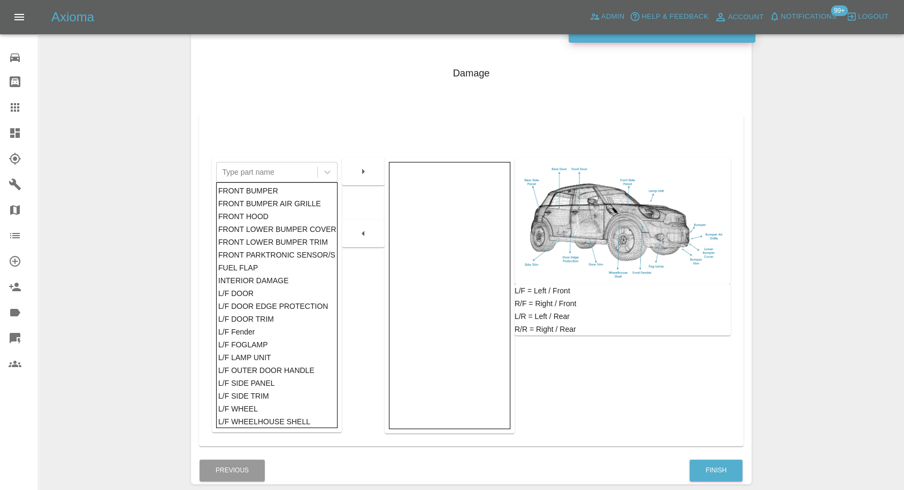
scroll to position [171, 0]
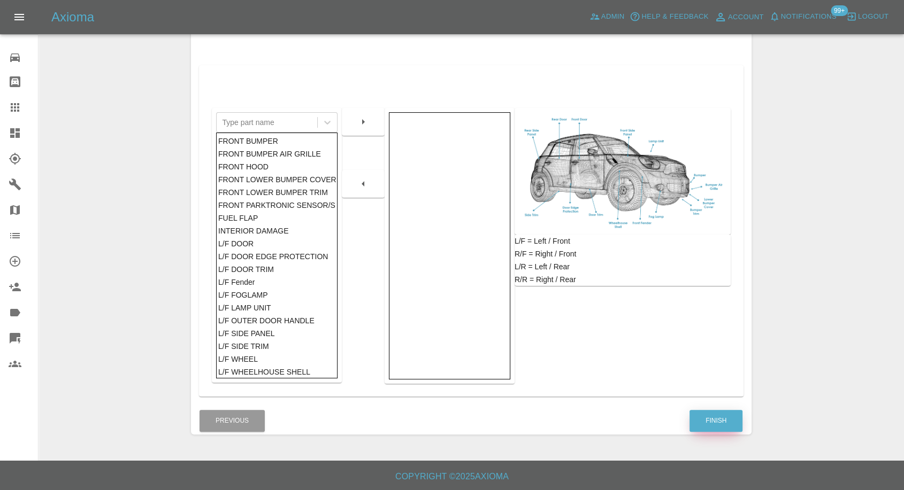
click at [721, 419] on button "Finish" at bounding box center [715, 421] width 53 height 22
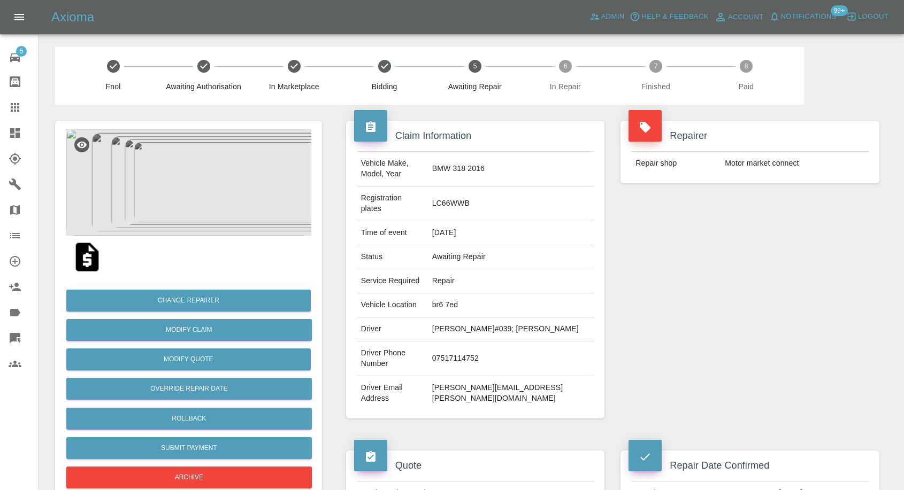
scroll to position [654, 0]
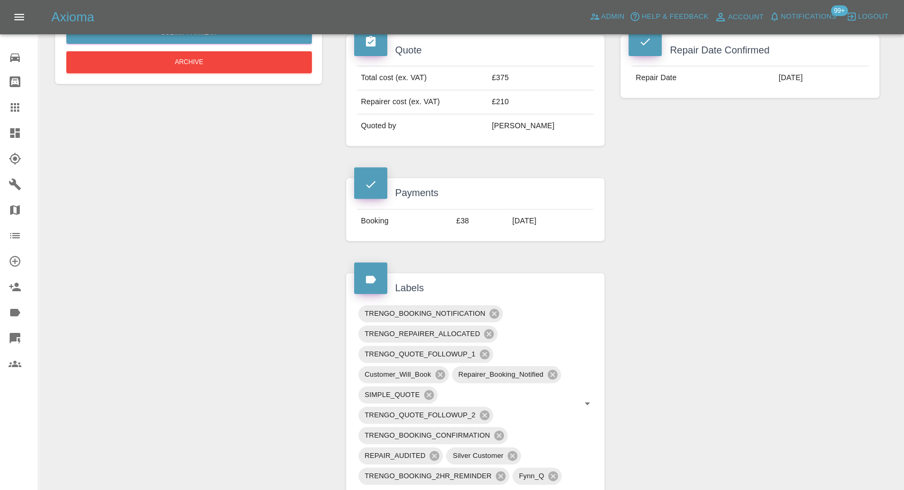
scroll to position [356, 0]
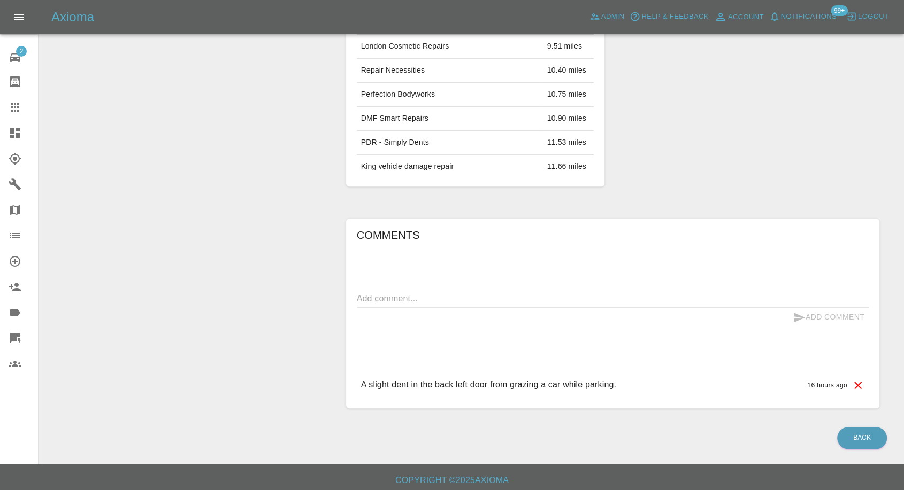
scroll to position [504, 0]
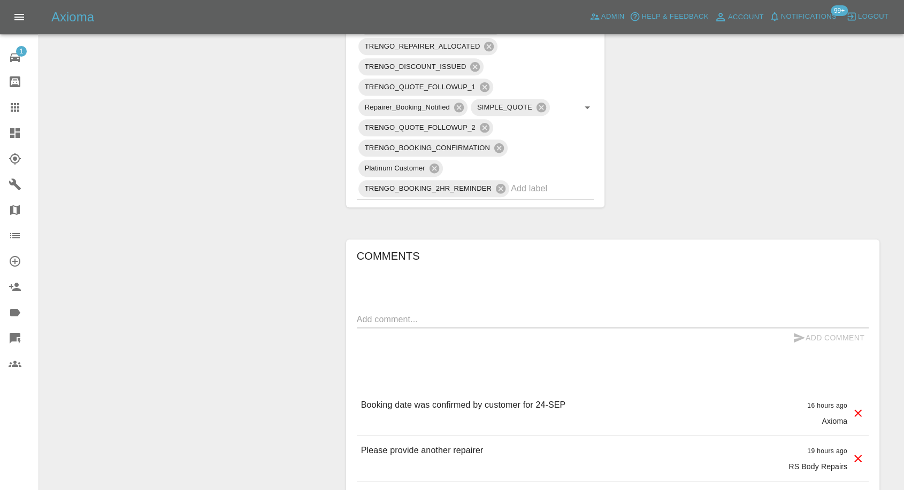
scroll to position [713, 0]
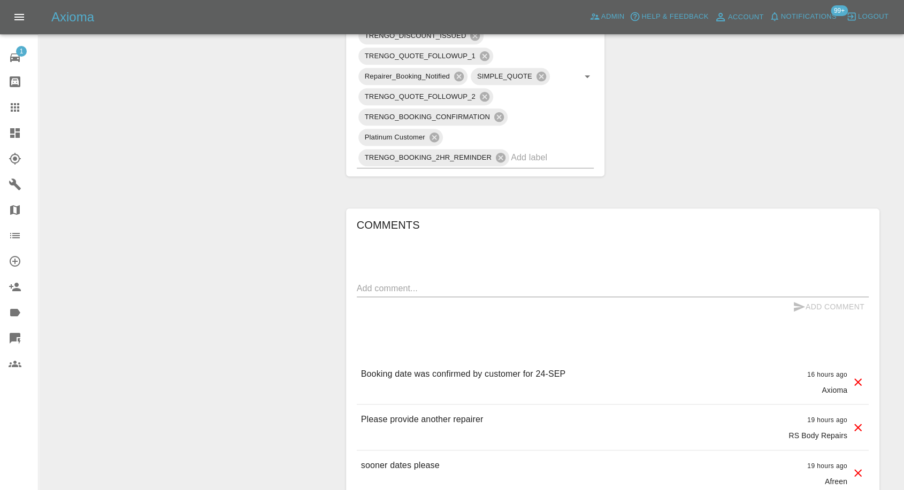
click at [441, 294] on textarea at bounding box center [613, 288] width 512 height 12
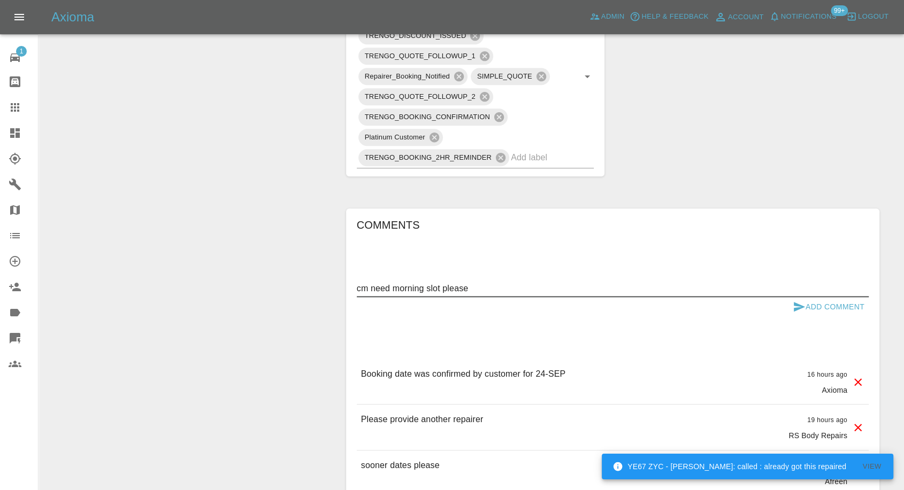
type textarea "cm need morning slot please"
click at [796, 312] on icon "submit" at bounding box center [799, 307] width 11 height 10
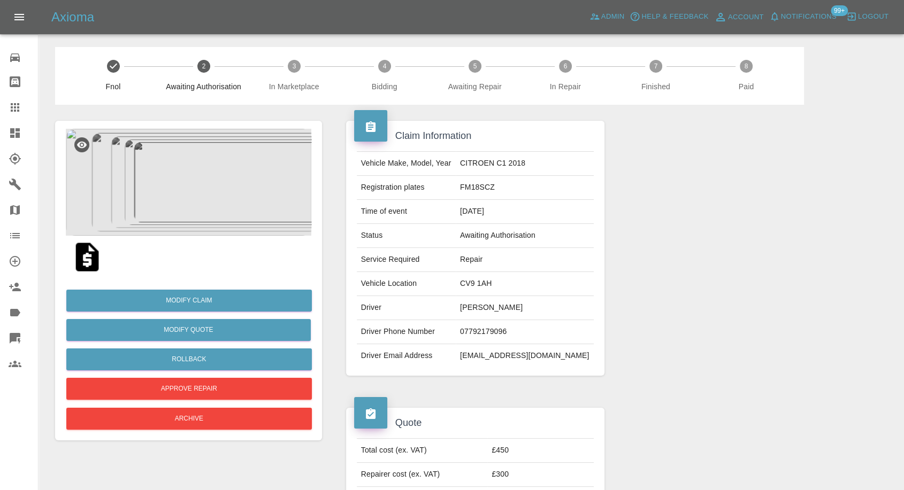
click at [531, 357] on td "[EMAIL_ADDRESS][DOMAIN_NAME]" at bounding box center [525, 356] width 138 height 24
copy td "[EMAIL_ADDRESS][DOMAIN_NAME]"
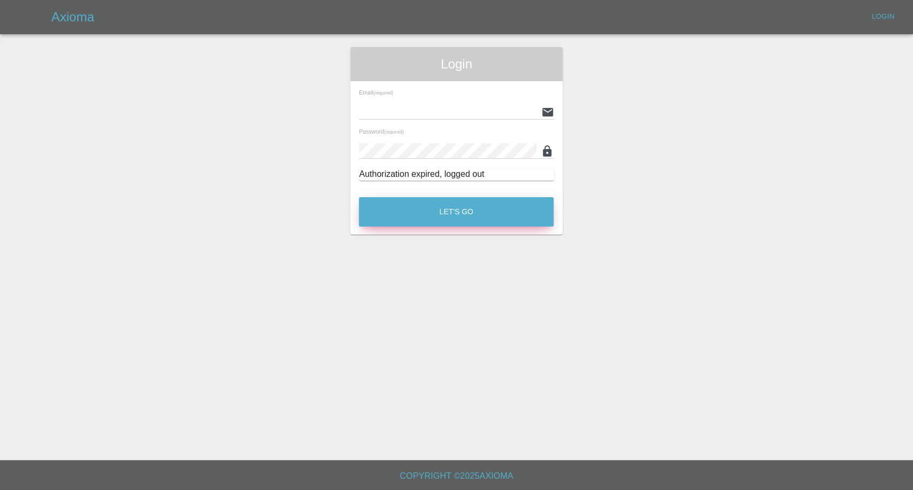
type input "[EMAIL_ADDRESS][DOMAIN_NAME]"
click at [435, 224] on button "Let's Go" at bounding box center [456, 211] width 195 height 29
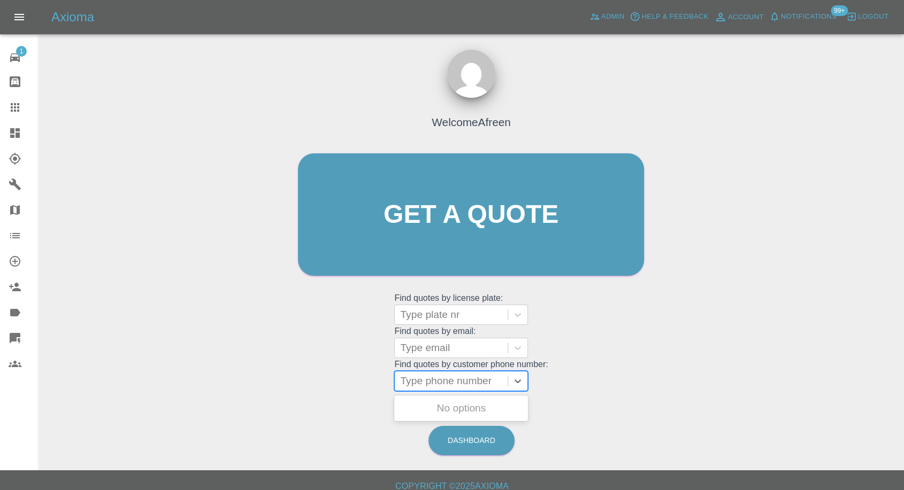
click at [442, 382] on div at bounding box center [451, 381] width 102 height 15
paste input "+447478654600"
drag, startPoint x: 422, startPoint y: 384, endPoint x: 316, endPoint y: 384, distance: 107.0
click at [316, 384] on div "Welcome Afreen Get a quote Get a quote Find quotes by license plate: Type plate…" at bounding box center [471, 235] width 368 height 323
type input "07478654600"
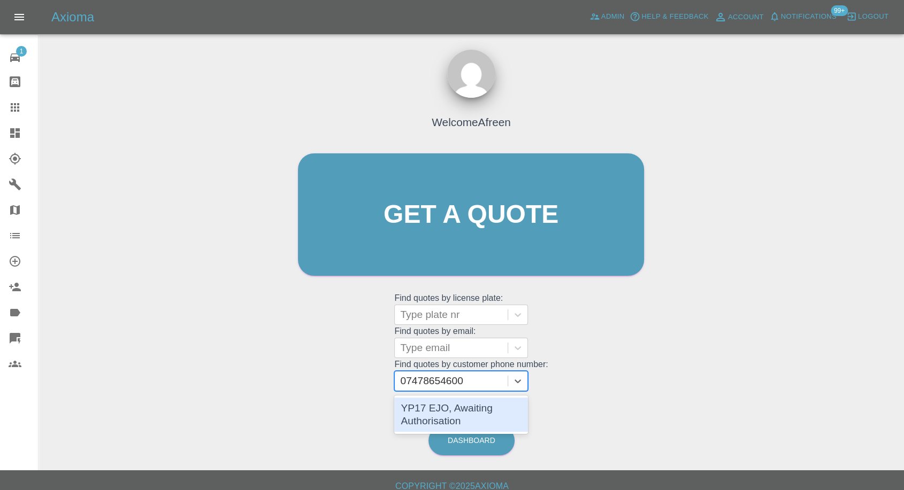
click at [494, 410] on div "YP17 EJO, Awaiting Authorisation" at bounding box center [461, 415] width 134 height 34
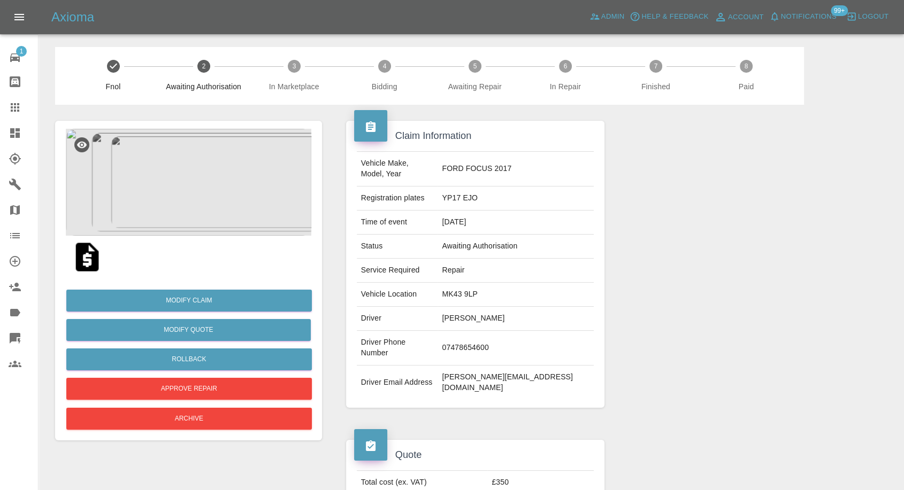
click at [86, 244] on img at bounding box center [87, 257] width 34 height 34
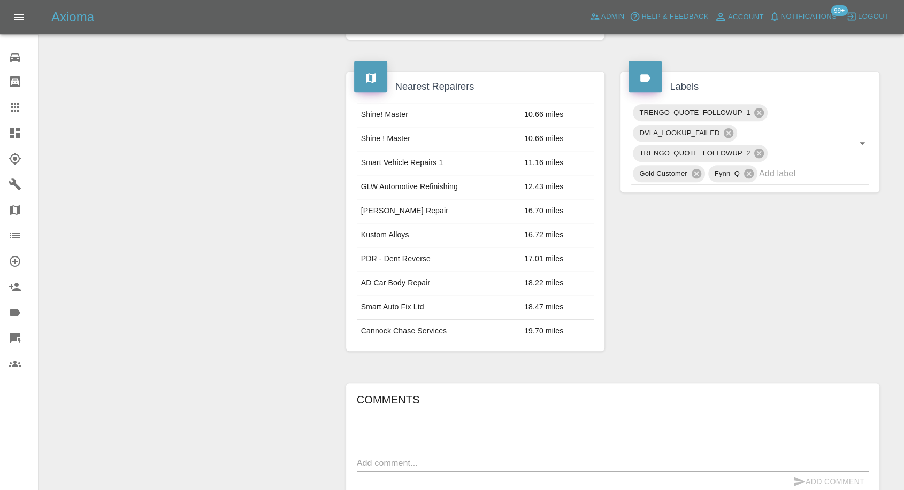
scroll to position [594, 0]
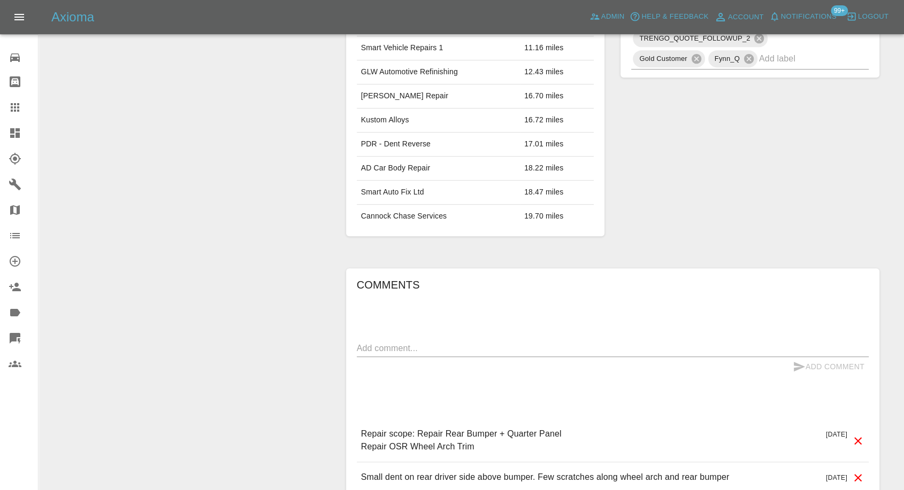
click at [515, 352] on textarea at bounding box center [613, 348] width 512 height 12
paste textarea "sorry for not responding. Thank you for the quotation - I was getting prices fr…"
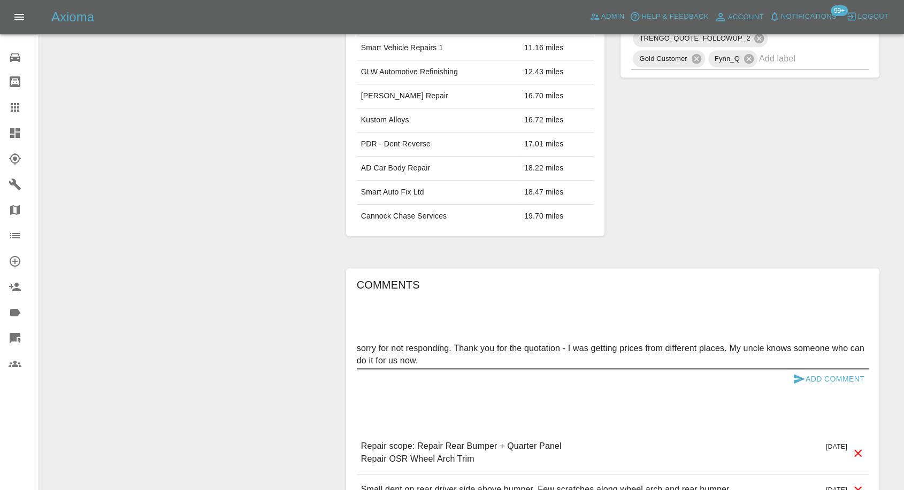
type textarea "sorry for not responding. Thank you for the quotation - I was getting prices fr…"
click at [795, 373] on icon "submit" at bounding box center [799, 379] width 13 height 13
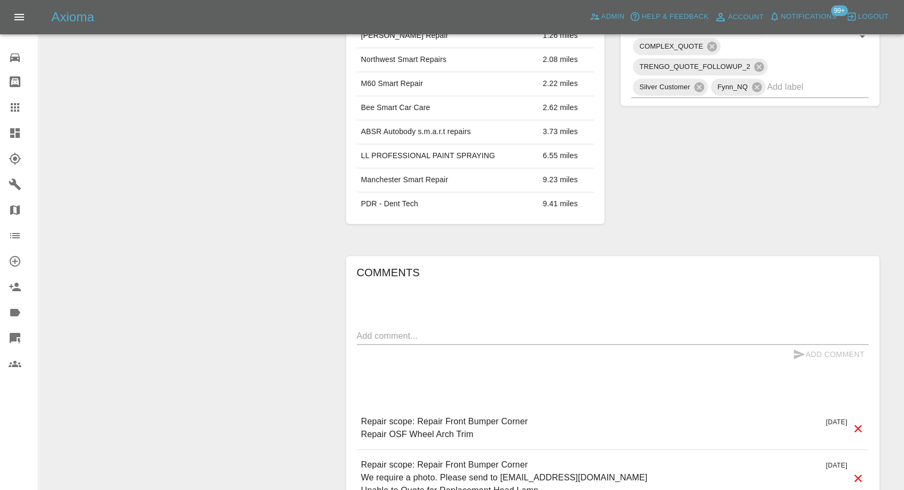
scroll to position [757, 0]
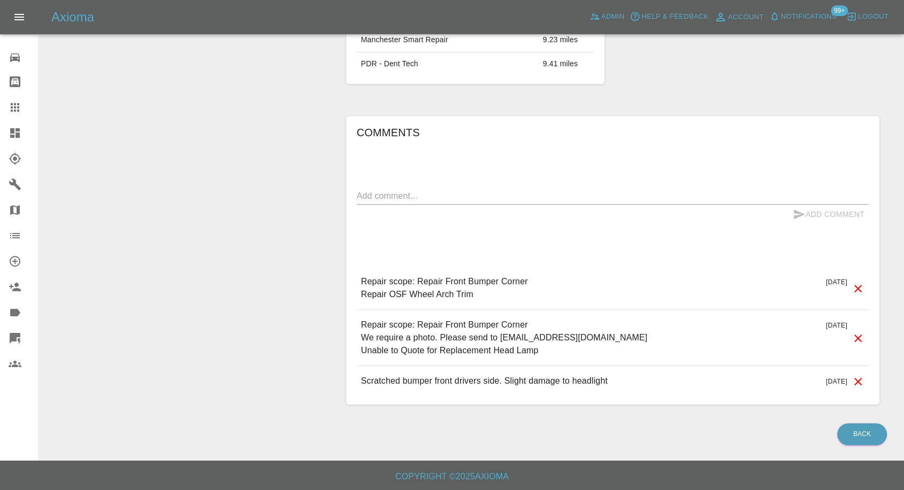
click at [474, 185] on div "Comments x Add Comment Repair scope: Repair Front Bumper Corner Repair OSF Whee…" at bounding box center [613, 260] width 512 height 273
click at [471, 205] on div "Add Comment" at bounding box center [613, 215] width 512 height 20
click at [481, 199] on textarea at bounding box center [613, 196] width 512 height 12
paste textarea "Sorry but I am not proceeding with the repairs. I had to have the headlamp repa…"
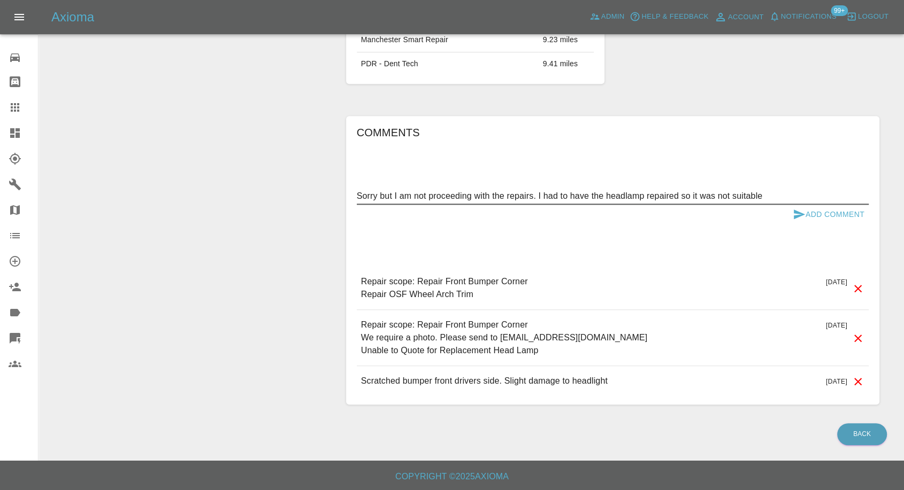
type textarea "Sorry but I am not proceeding with the repairs. I had to have the headlamp repa…"
click at [800, 211] on icon "submit" at bounding box center [799, 214] width 13 height 13
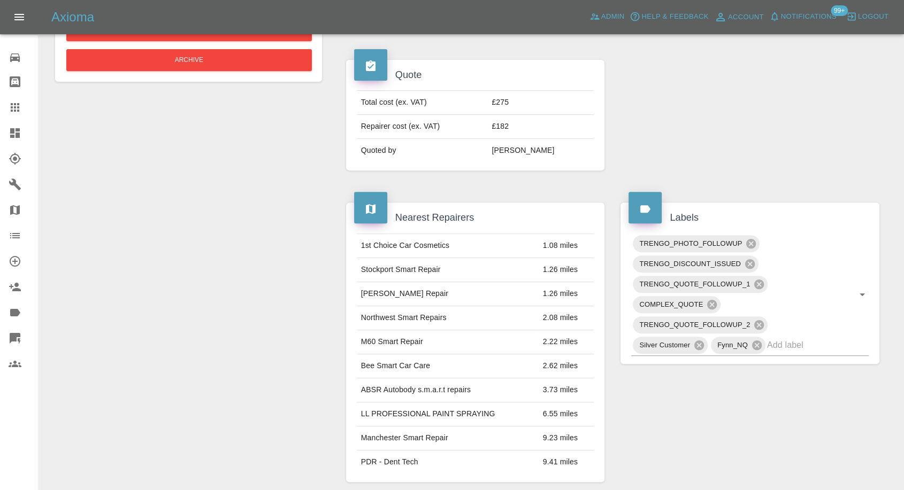
scroll to position [163, 0]
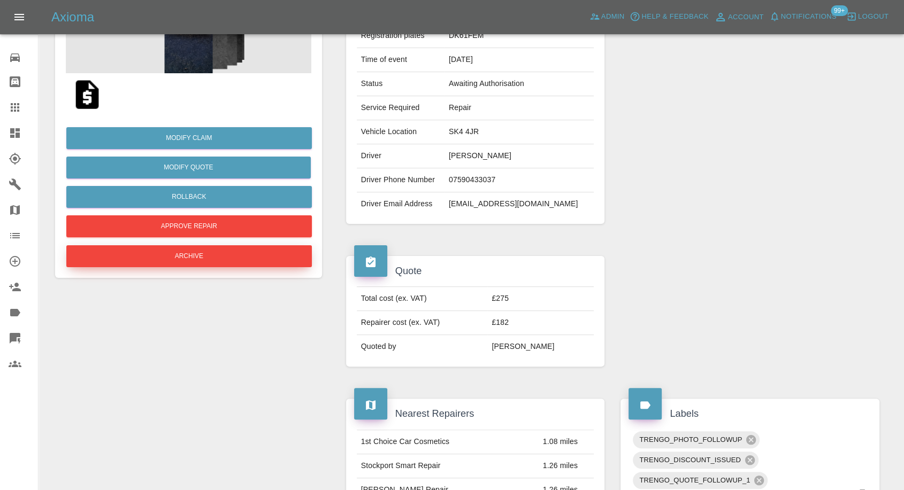
click at [226, 265] on button "Archive" at bounding box center [188, 256] width 245 height 22
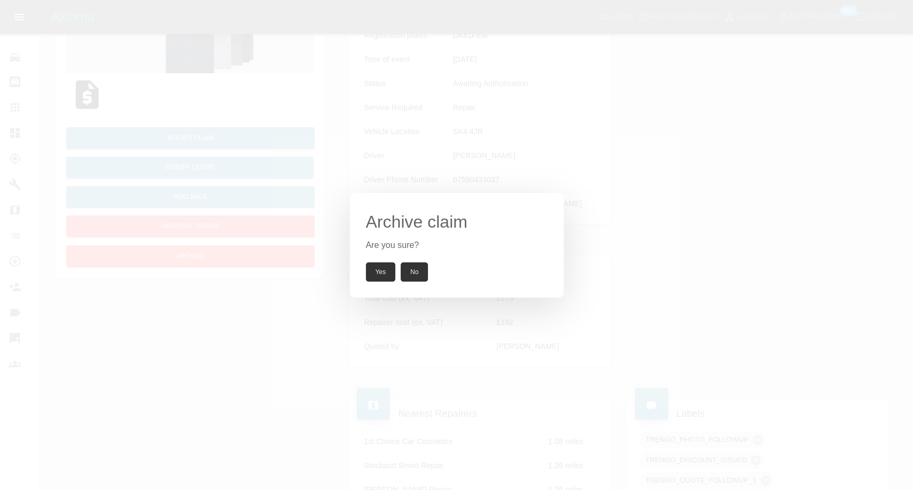
click at [390, 275] on button "Yes" at bounding box center [381, 272] width 30 height 19
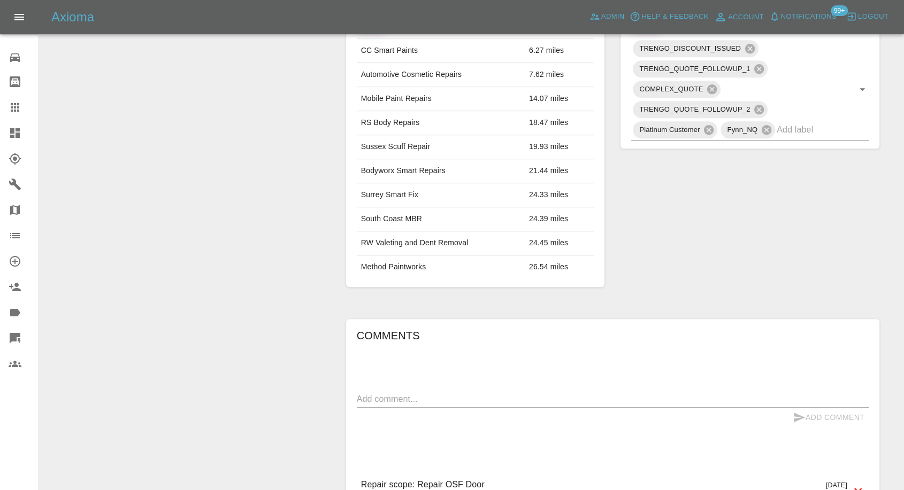
scroll to position [654, 0]
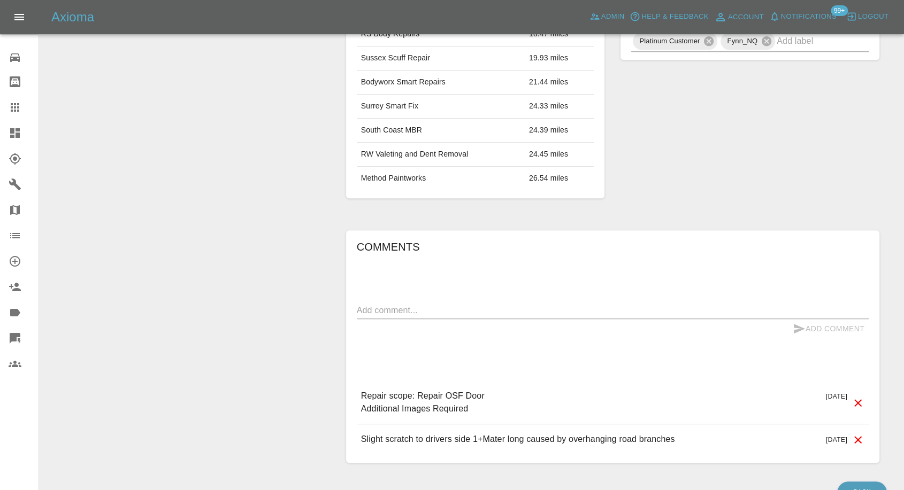
click at [437, 317] on textarea at bounding box center [613, 310] width 512 height 12
paste textarea "I have accepted another quotation from a garage that has physically seen the sc…"
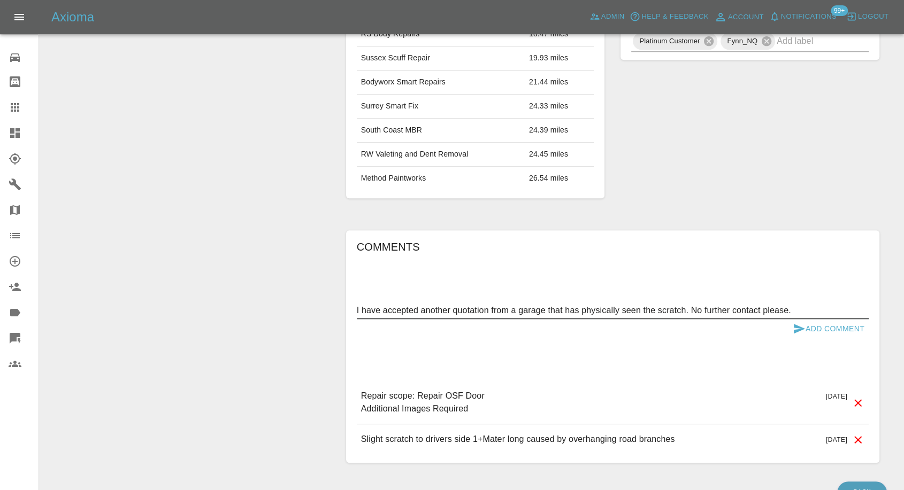
type textarea "I have accepted another quotation from a garage that has physically seen the sc…"
click at [800, 334] on icon "submit" at bounding box center [799, 329] width 11 height 10
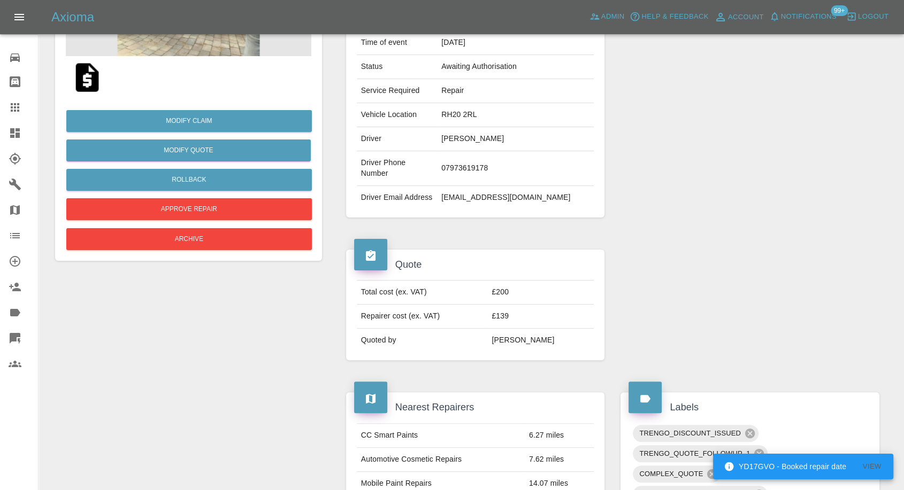
scroll to position [178, 0]
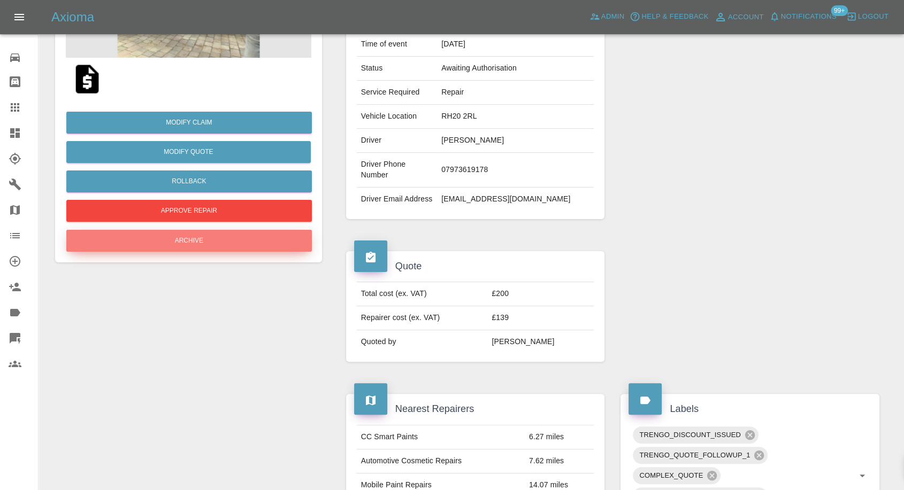
click at [232, 233] on button "Archive" at bounding box center [188, 241] width 245 height 22
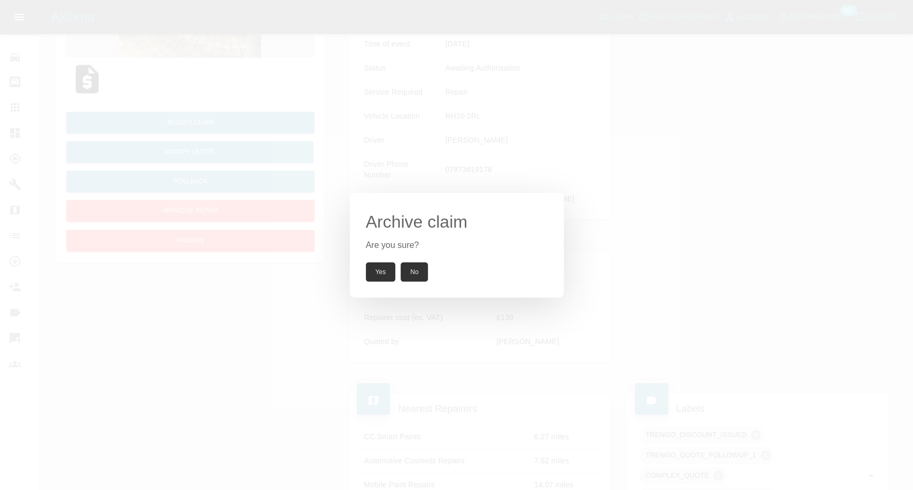
click at [374, 272] on button "Yes" at bounding box center [381, 272] width 30 height 19
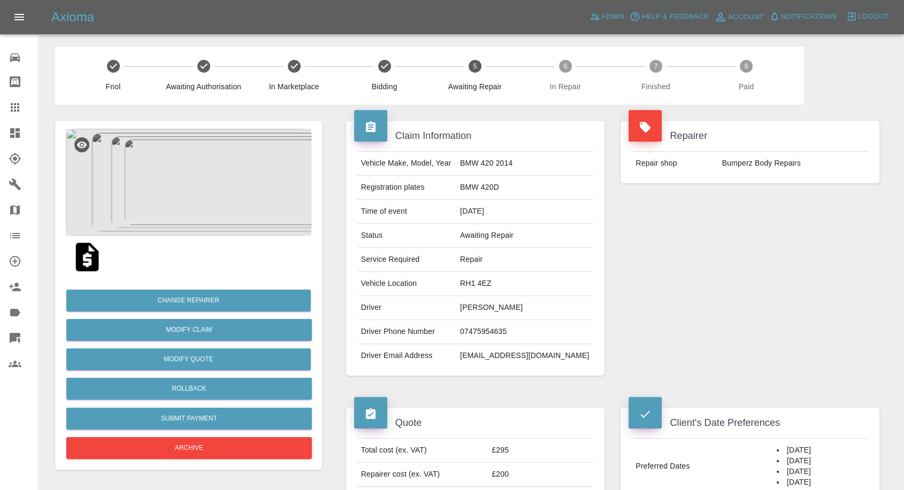
click at [508, 328] on td "07475954635" at bounding box center [525, 332] width 138 height 24
copy td "07475954635"
click at [788, 363] on div "Repairer Repair shop Bumperz Body Repairs" at bounding box center [749, 248] width 275 height 287
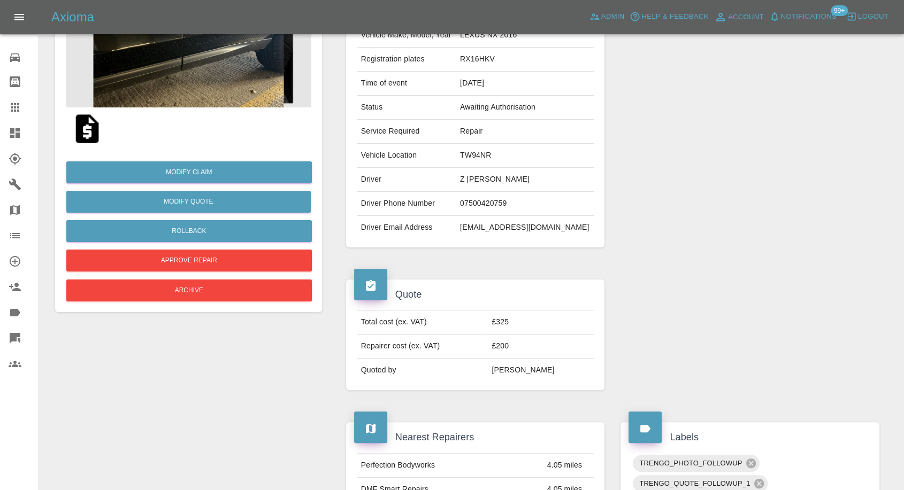
scroll to position [59, 0]
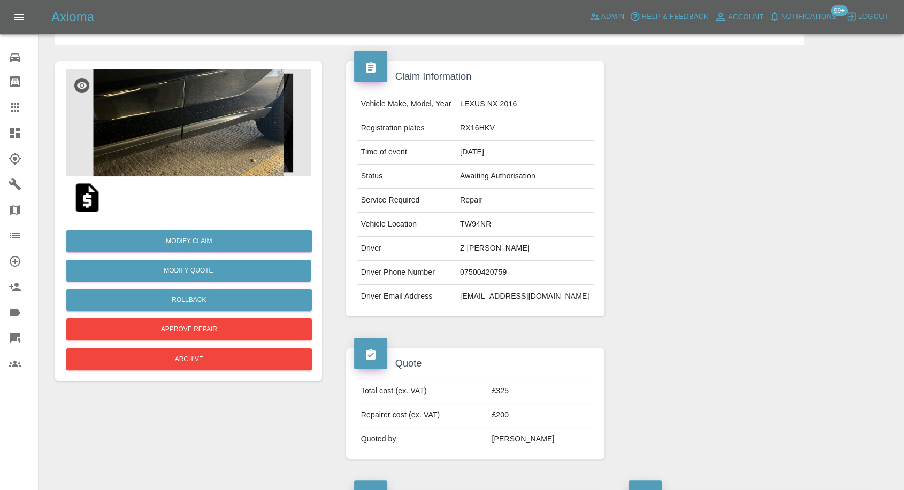
click at [86, 199] on img at bounding box center [87, 198] width 34 height 34
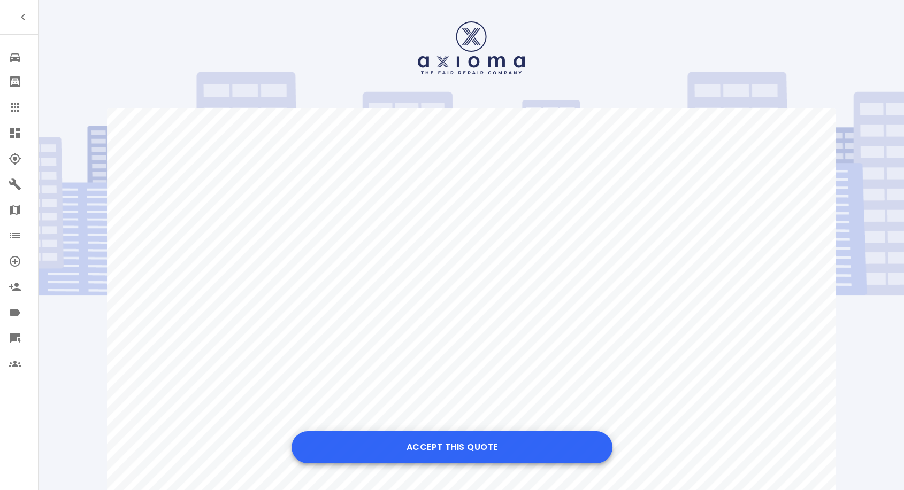
click at [424, 441] on button "Accept this Quote" at bounding box center [451, 448] width 321 height 32
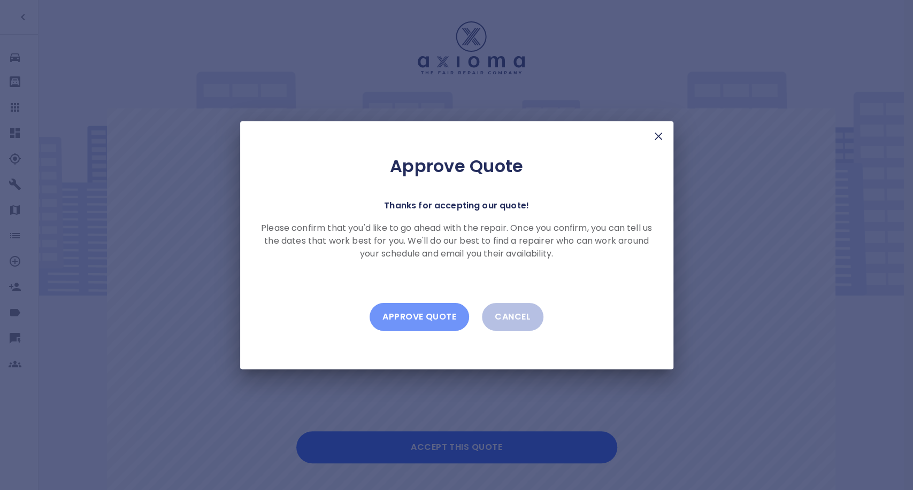
click at [433, 326] on button "Approve Quote" at bounding box center [419, 317] width 99 height 28
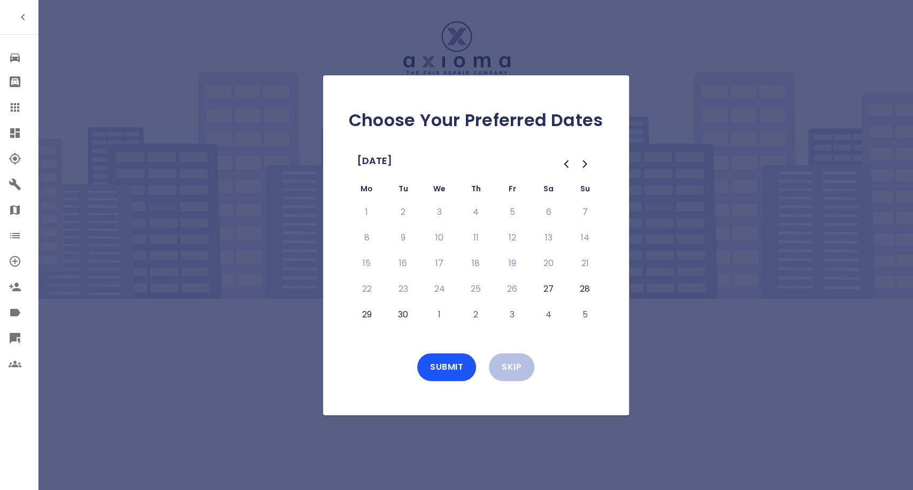
click at [362, 313] on button "29" at bounding box center [366, 314] width 19 height 17
click at [401, 313] on button "30" at bounding box center [403, 314] width 19 height 17
drag, startPoint x: 435, startPoint y: 310, endPoint x: 445, endPoint y: 322, distance: 16.0
click at [436, 313] on button "1" at bounding box center [439, 314] width 19 height 17
click at [471, 317] on button "2" at bounding box center [475, 314] width 19 height 17
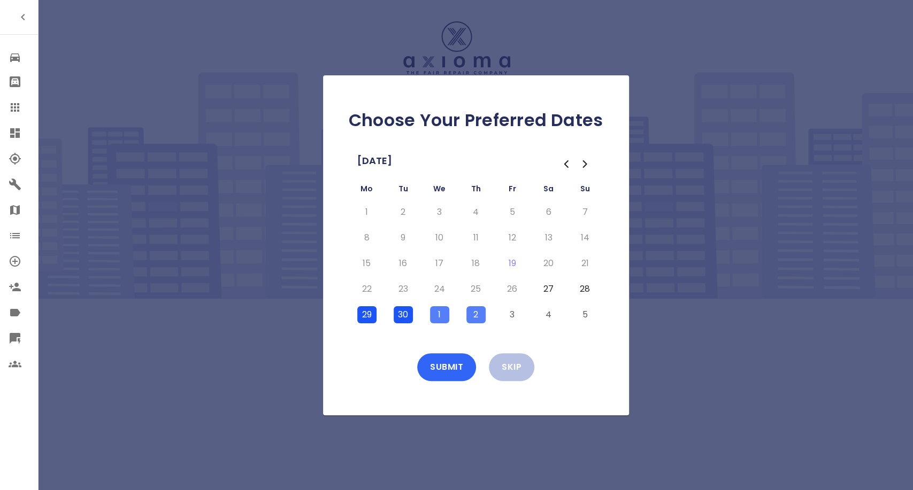
click at [458, 357] on button "Submit" at bounding box center [446, 368] width 59 height 28
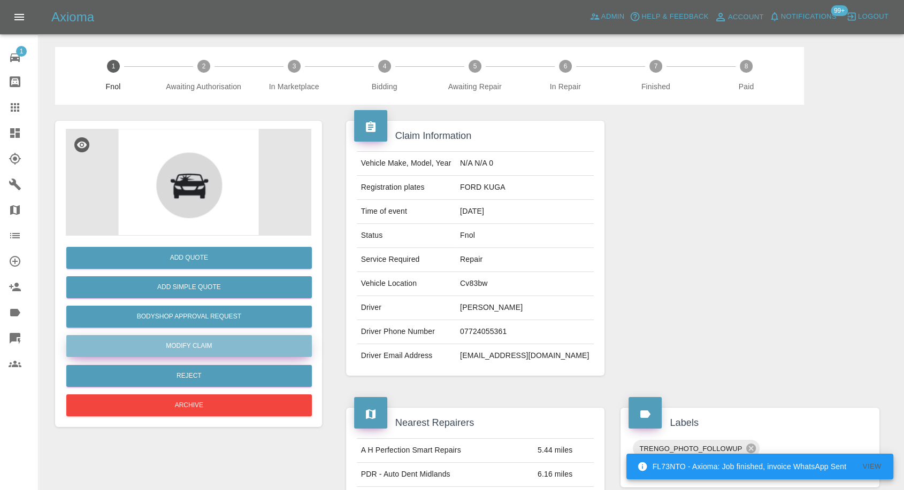
click at [179, 337] on link "Modify Claim" at bounding box center [188, 346] width 245 height 22
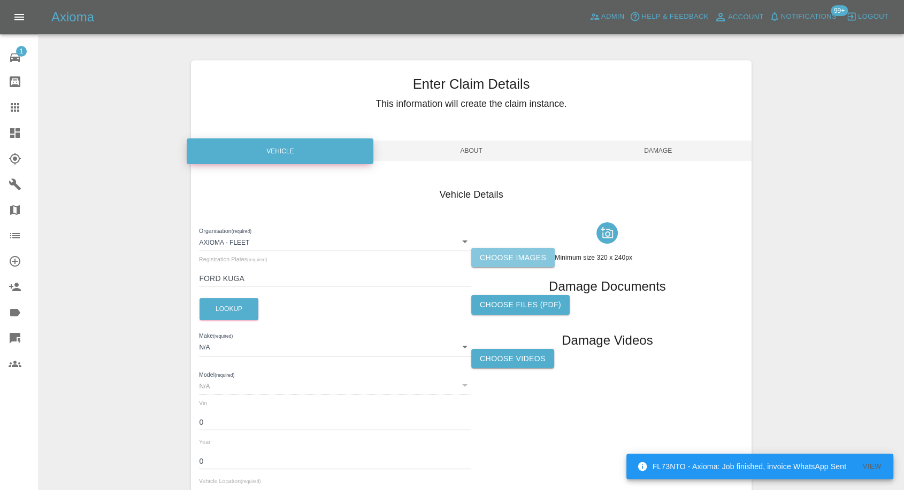
click at [513, 258] on label "Choose images" at bounding box center [512, 258] width 83 height 20
click at [0, 0] on input "Choose images" at bounding box center [0, 0] width 0 height 0
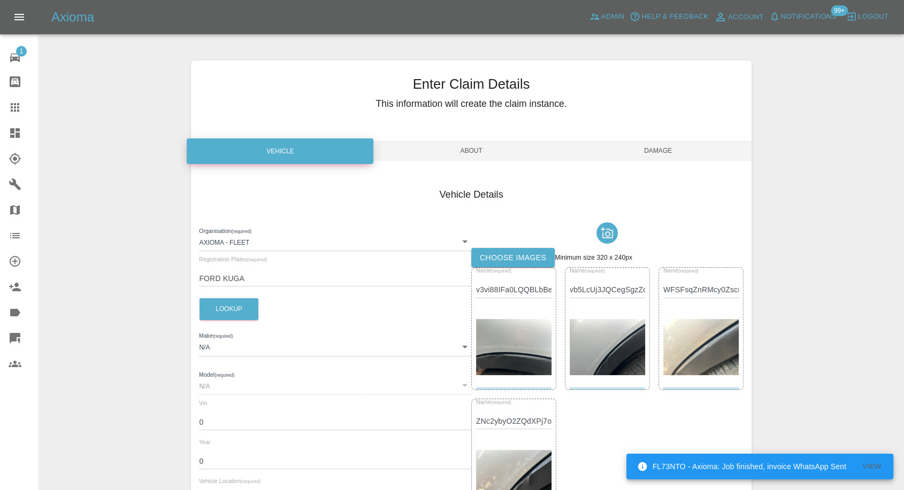
click at [663, 153] on span "Damage" at bounding box center [658, 151] width 187 height 20
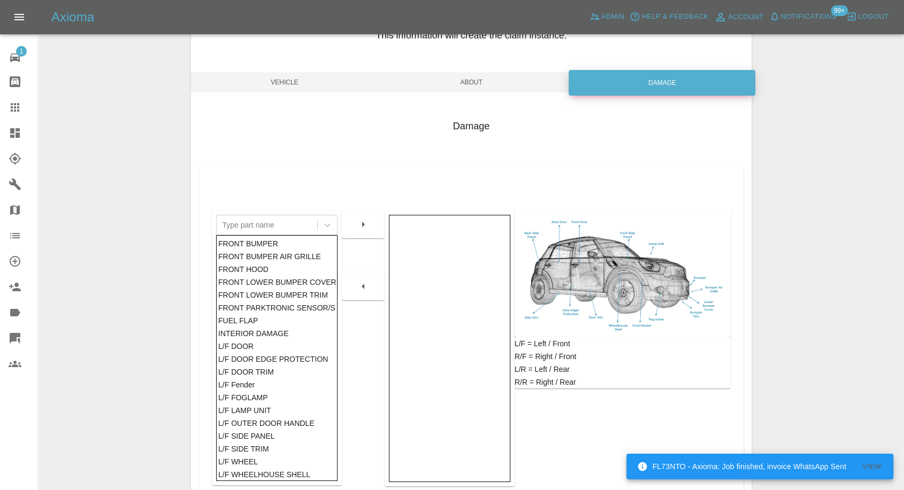
scroll to position [171, 0]
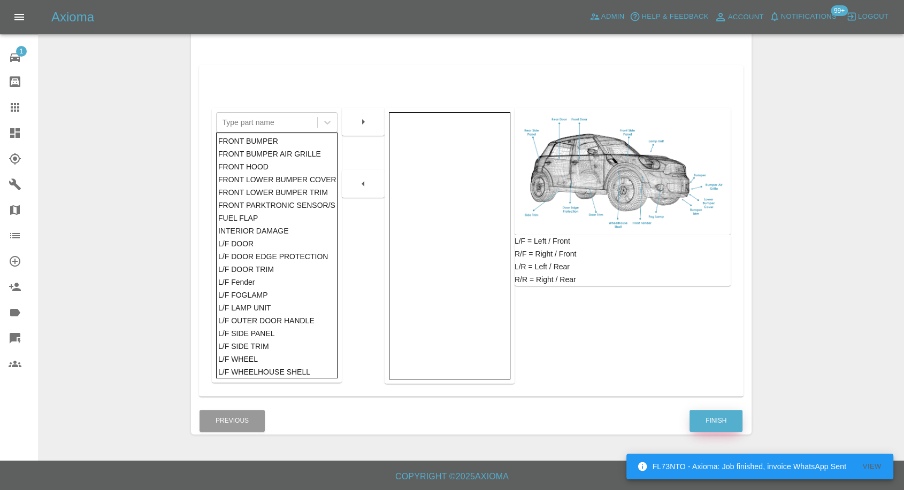
click at [727, 418] on button "Finish" at bounding box center [715, 421] width 53 height 22
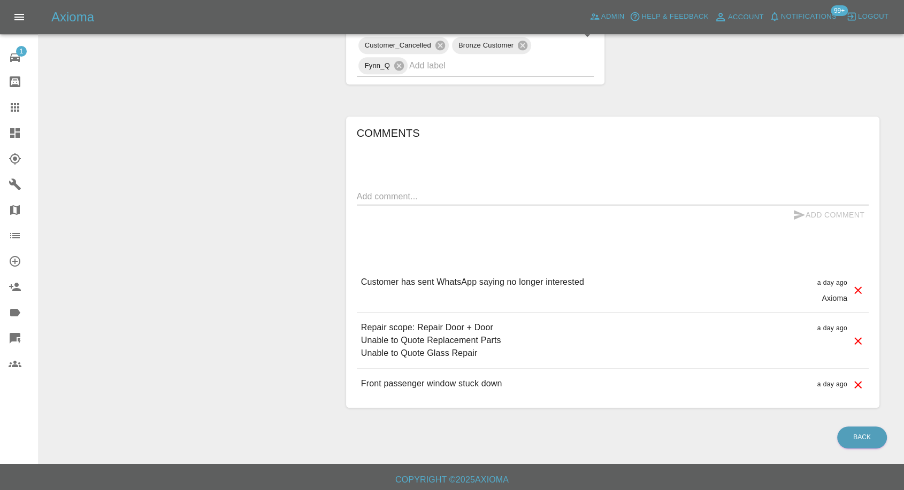
scroll to position [590, 0]
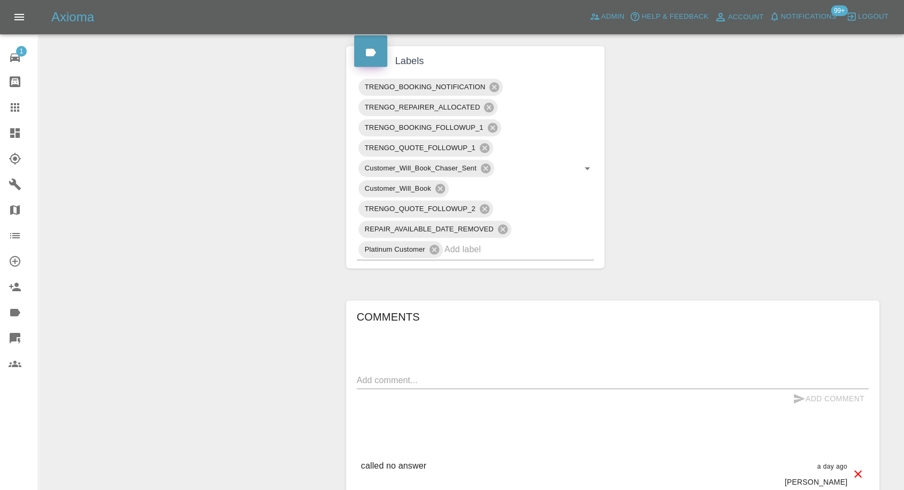
scroll to position [654, 0]
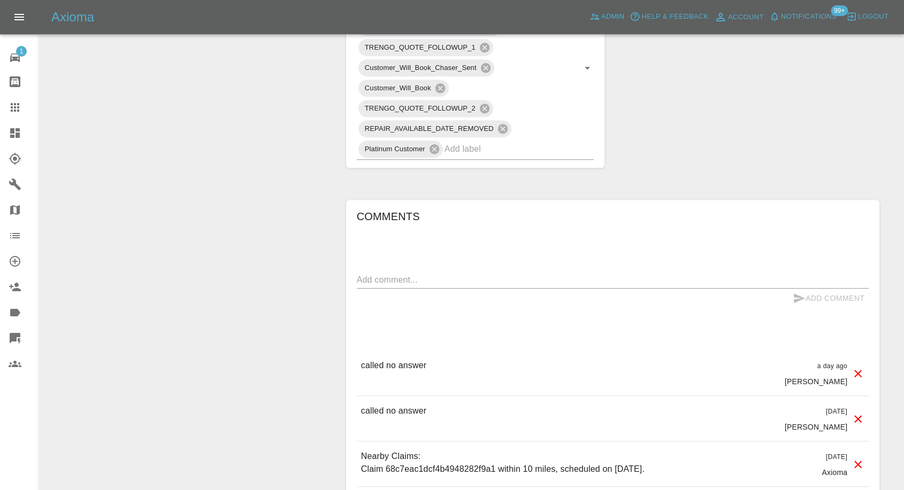
click at [468, 289] on div "Add Comment" at bounding box center [613, 299] width 512 height 20
click at [477, 277] on textarea at bounding box center [613, 280] width 512 height 12
paste textarea "Have replied twice yes but need wait till end of month"
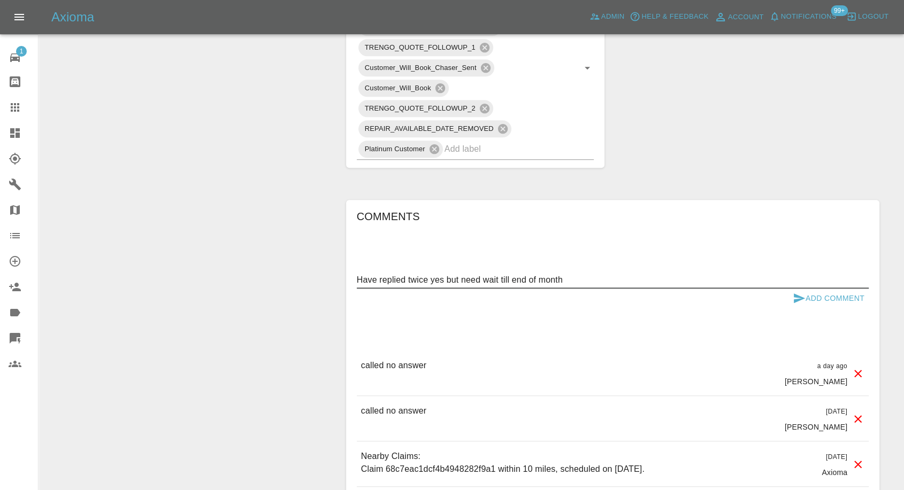
type textarea "Have replied twice yes but need wait till end of month"
click at [800, 298] on icon "submit" at bounding box center [799, 299] width 11 height 10
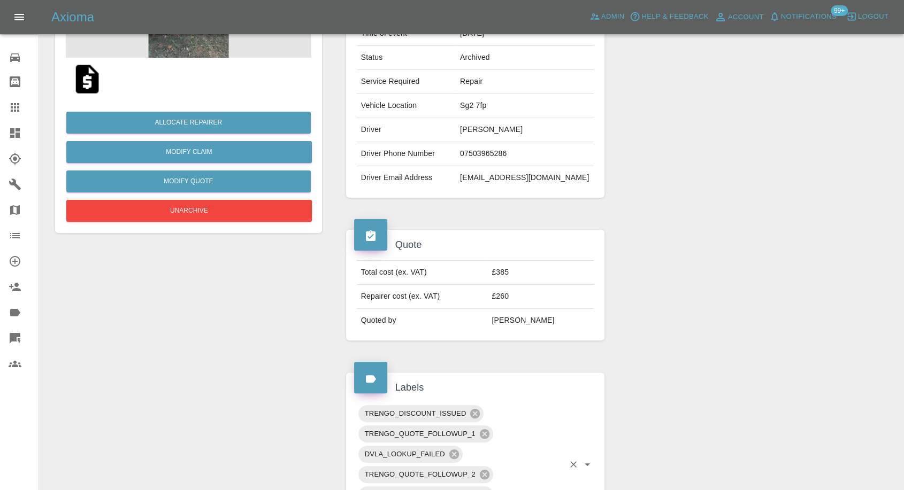
scroll to position [237, 0]
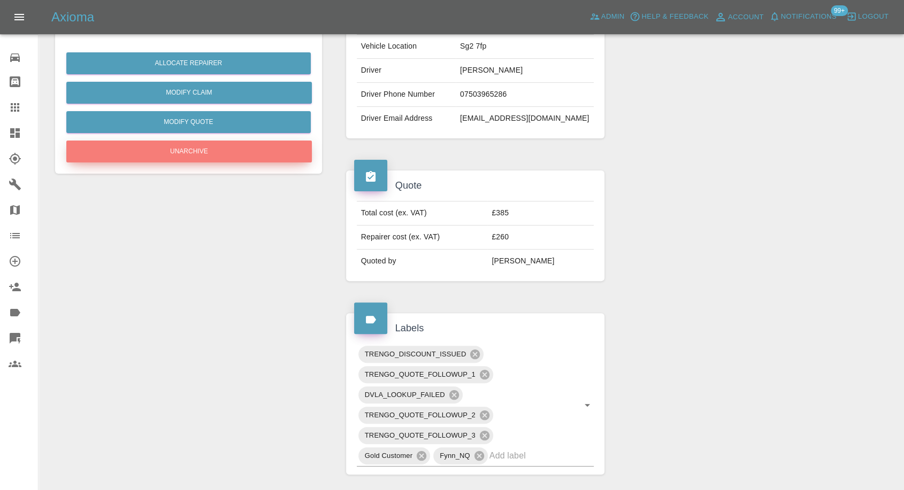
click at [226, 155] on button "Unarchive" at bounding box center [188, 152] width 245 height 22
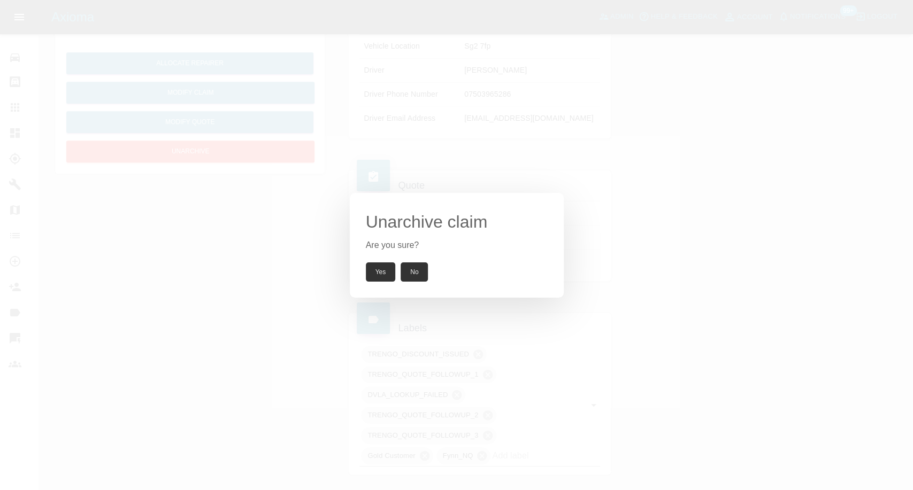
click at [375, 274] on button "Yes" at bounding box center [381, 272] width 30 height 19
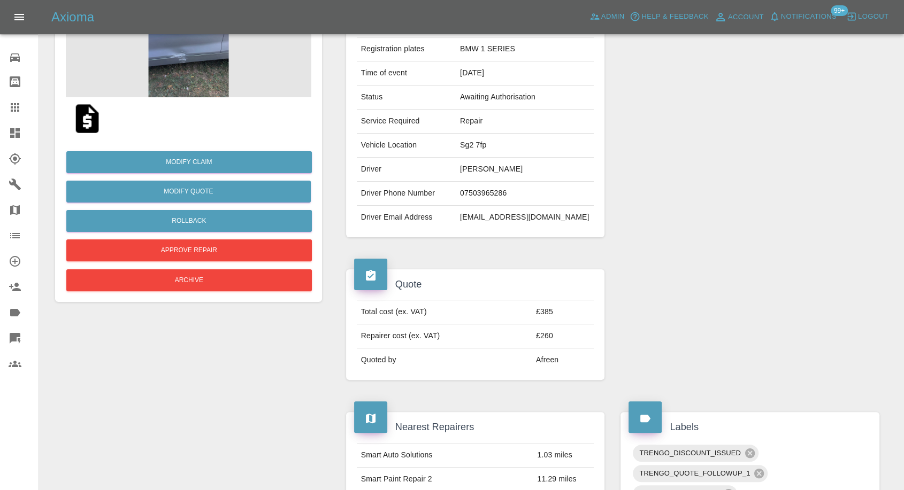
scroll to position [0, 0]
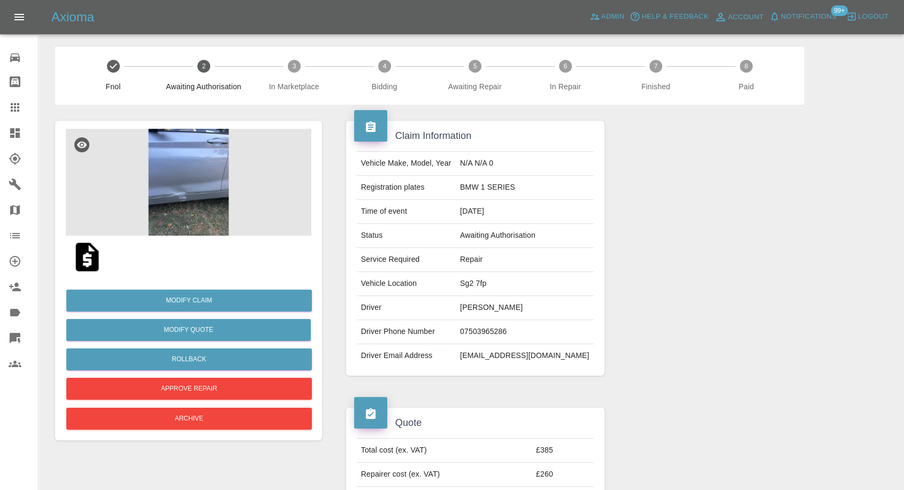
click at [184, 153] on img at bounding box center [188, 182] width 245 height 107
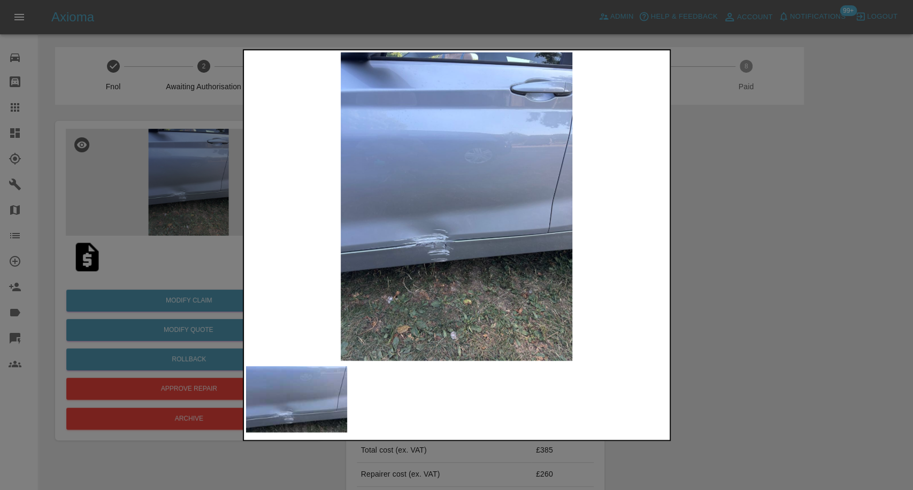
click at [775, 265] on div at bounding box center [456, 245] width 913 height 490
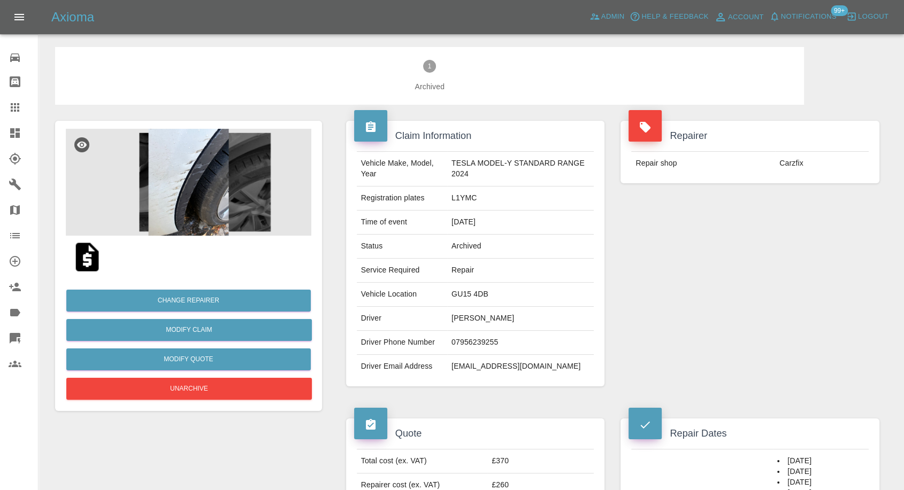
click at [476, 373] on td "[EMAIL_ADDRESS][DOMAIN_NAME]" at bounding box center [520, 367] width 147 height 24
copy div "[EMAIL_ADDRESS][DOMAIN_NAME]"
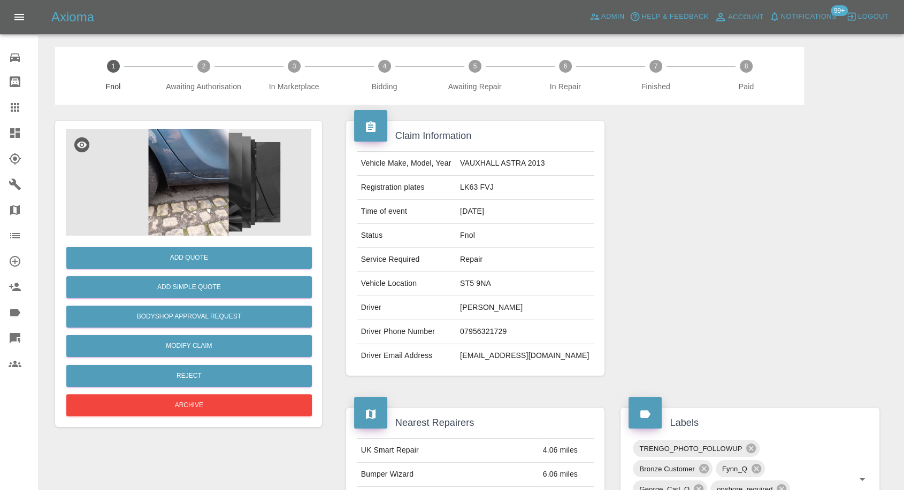
click at [120, 151] on img at bounding box center [188, 182] width 245 height 107
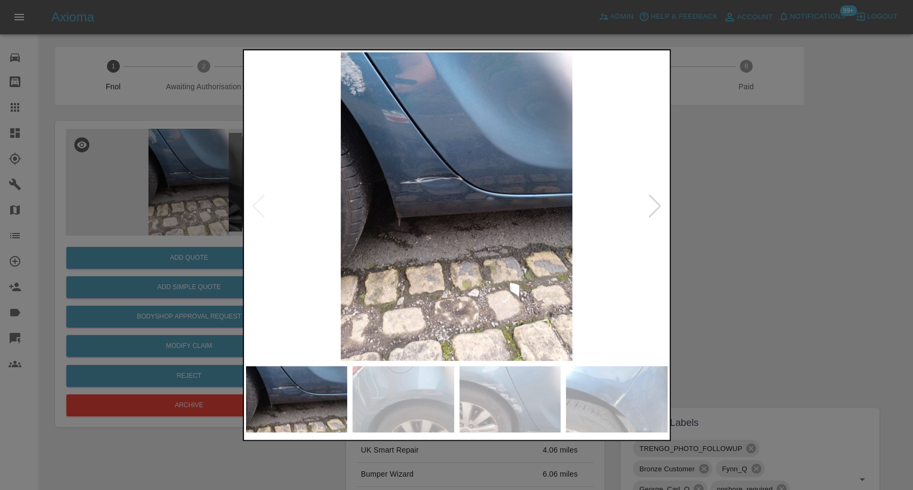
click at [177, 176] on div at bounding box center [456, 245] width 913 height 490
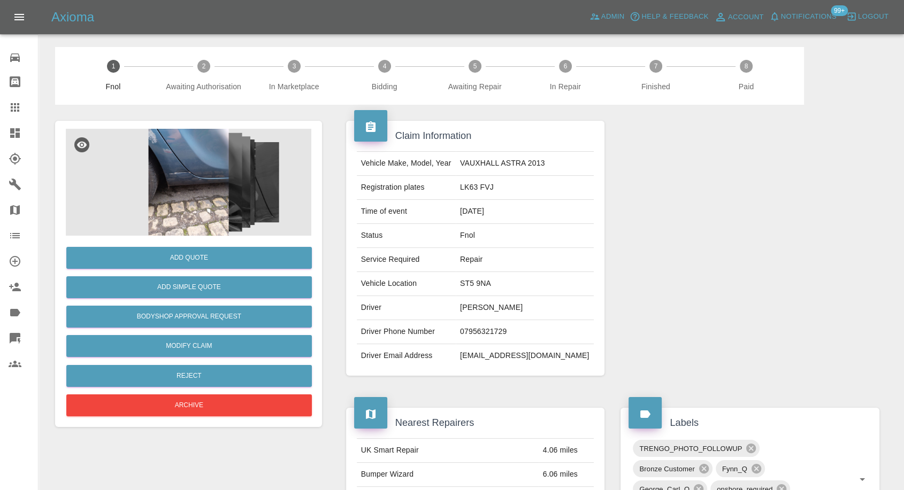
click at [215, 176] on img at bounding box center [188, 182] width 245 height 107
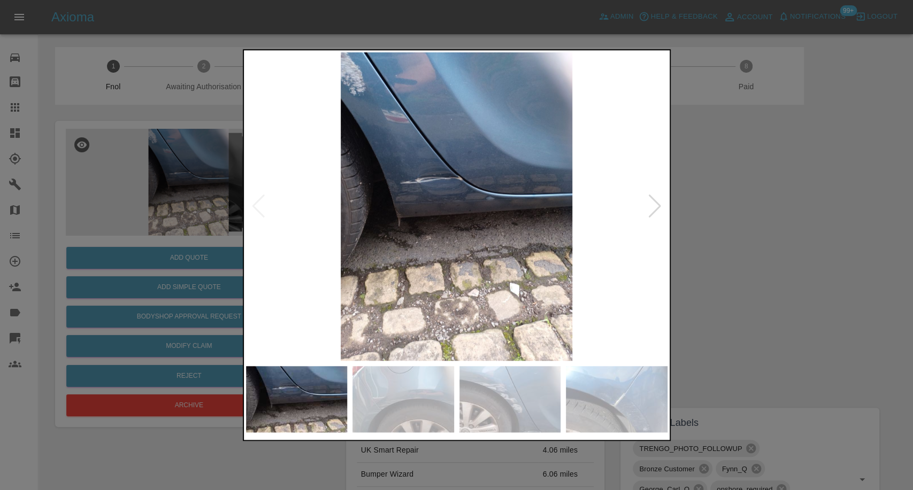
click at [415, 405] on img at bounding box center [403, 399] width 102 height 66
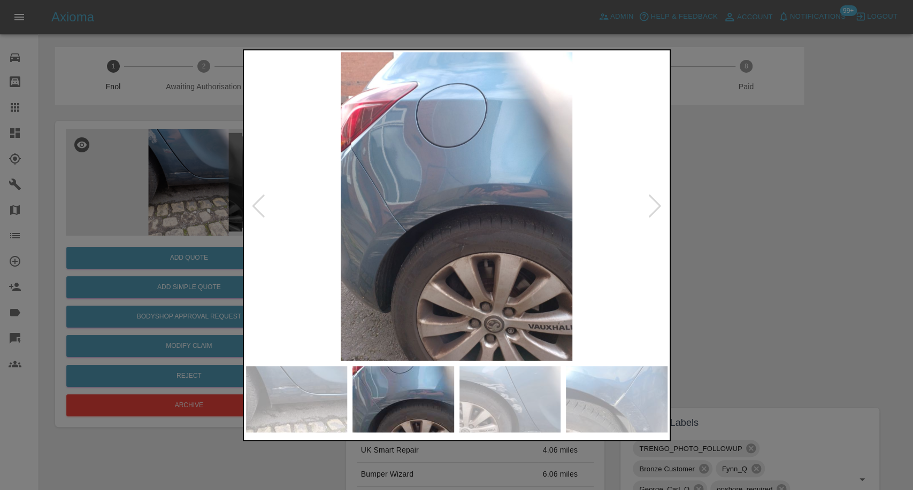
click at [565, 408] on div at bounding box center [456, 399] width 421 height 66
click at [639, 409] on img at bounding box center [617, 399] width 102 height 66
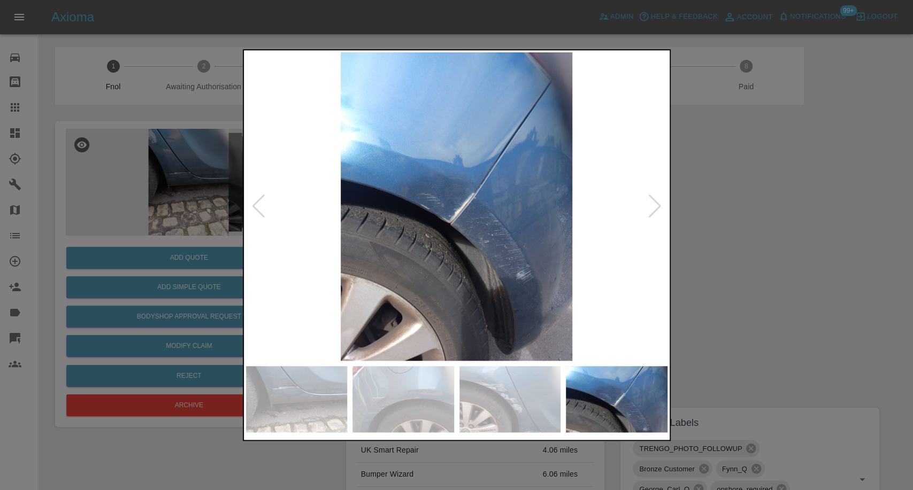
click at [652, 213] on div at bounding box center [655, 207] width 14 height 24
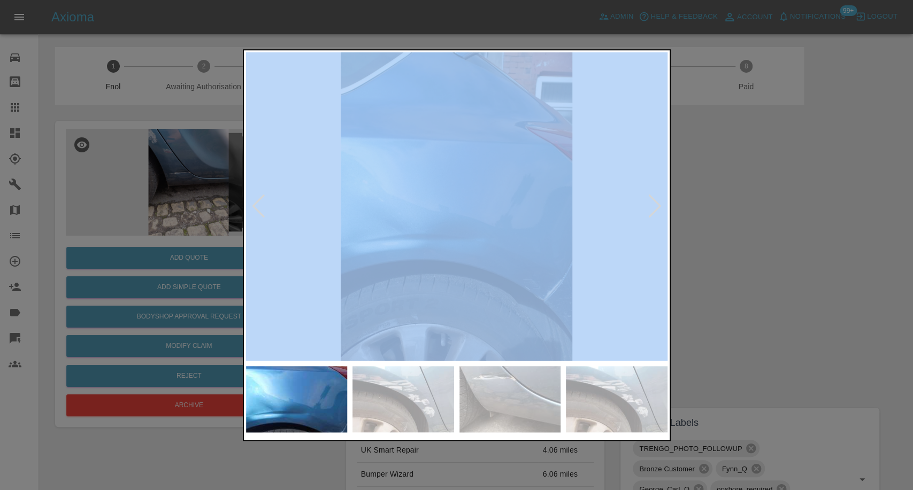
click at [652, 213] on div at bounding box center [655, 207] width 14 height 24
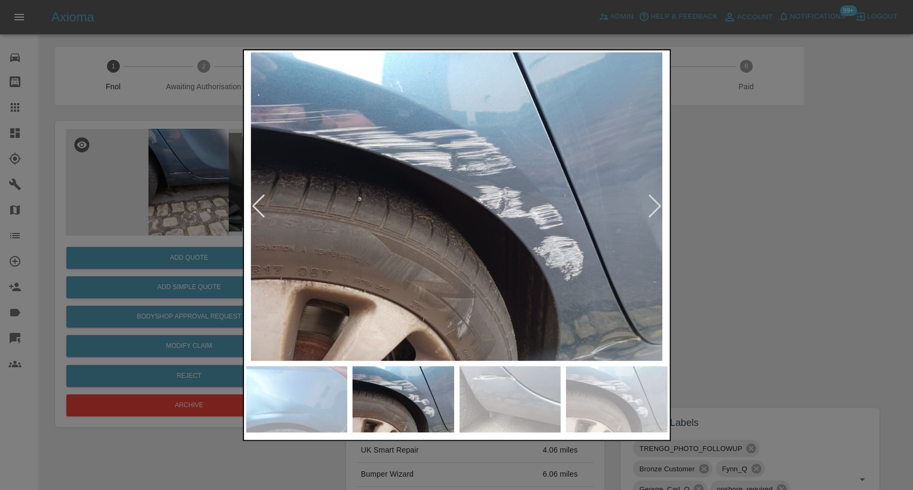
click at [652, 213] on div at bounding box center [655, 207] width 14 height 24
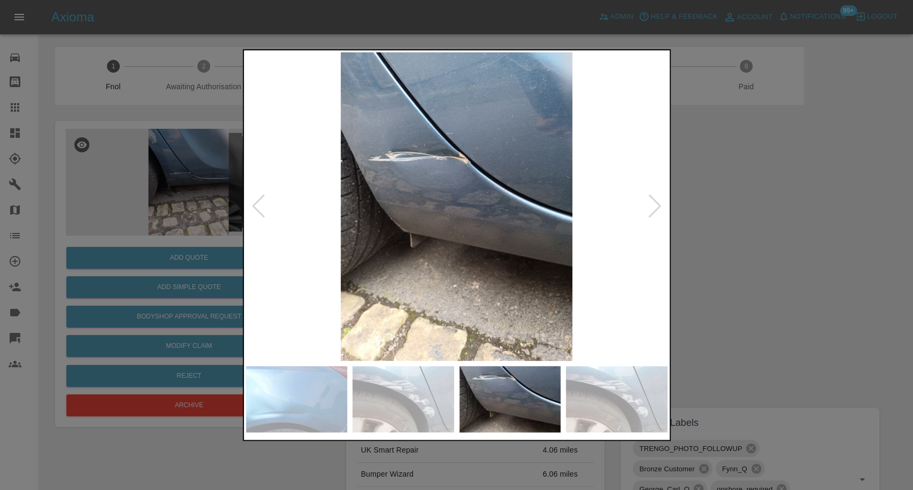
click at [652, 213] on div at bounding box center [655, 207] width 14 height 24
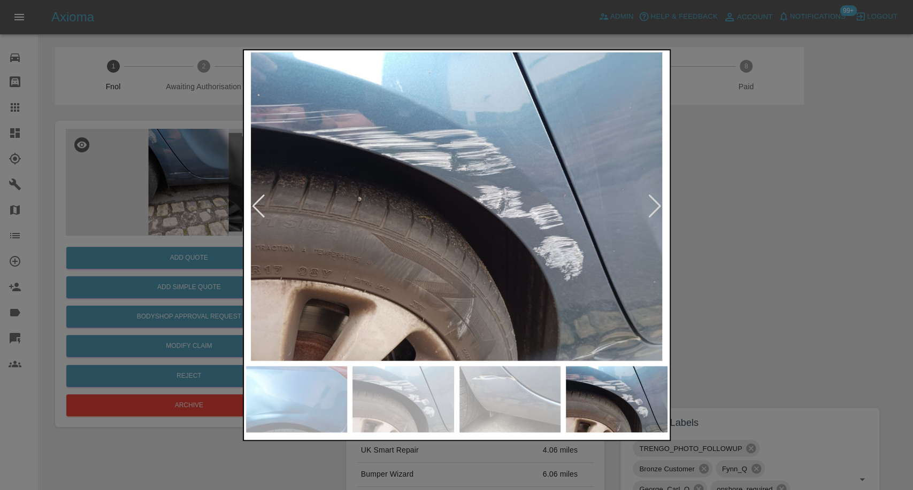
click at [652, 213] on div at bounding box center [655, 207] width 14 height 24
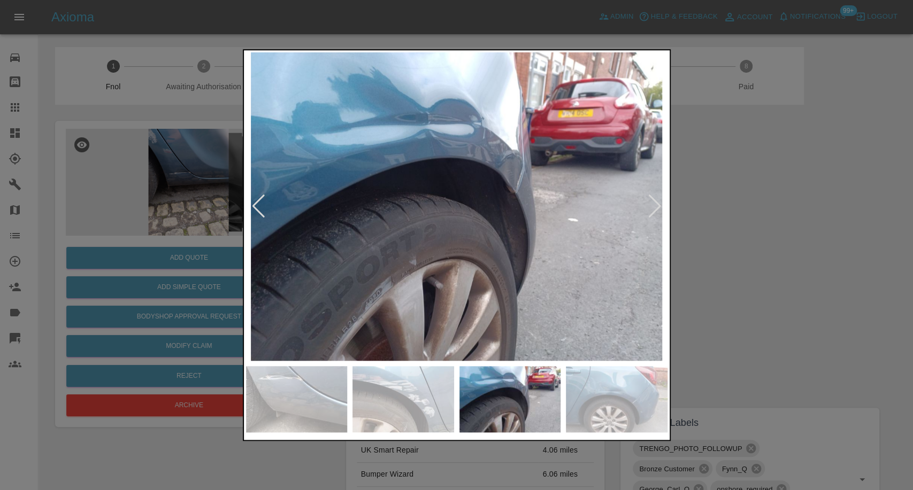
click at [652, 213] on div at bounding box center [655, 207] width 14 height 24
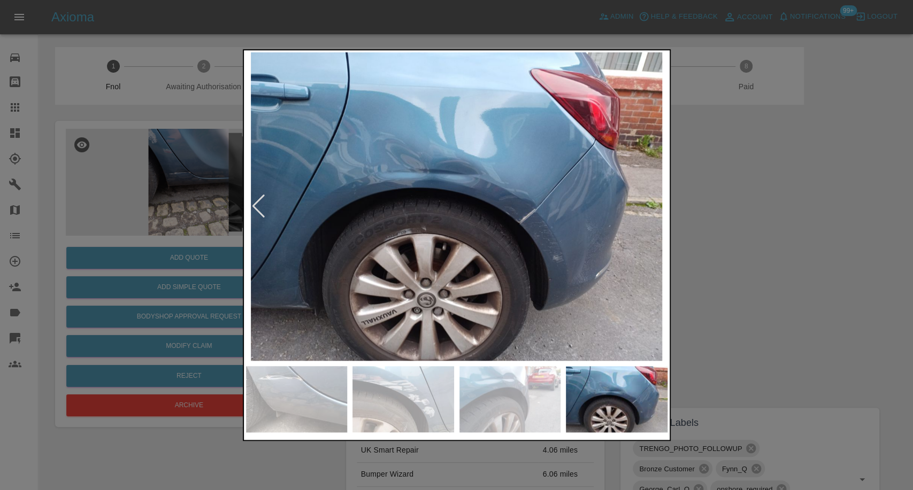
click at [653, 213] on img at bounding box center [456, 206] width 421 height 309
drag, startPoint x: 751, startPoint y: 227, endPoint x: 288, endPoint y: 13, distance: 510.2
click at [750, 226] on div at bounding box center [456, 245] width 913 height 490
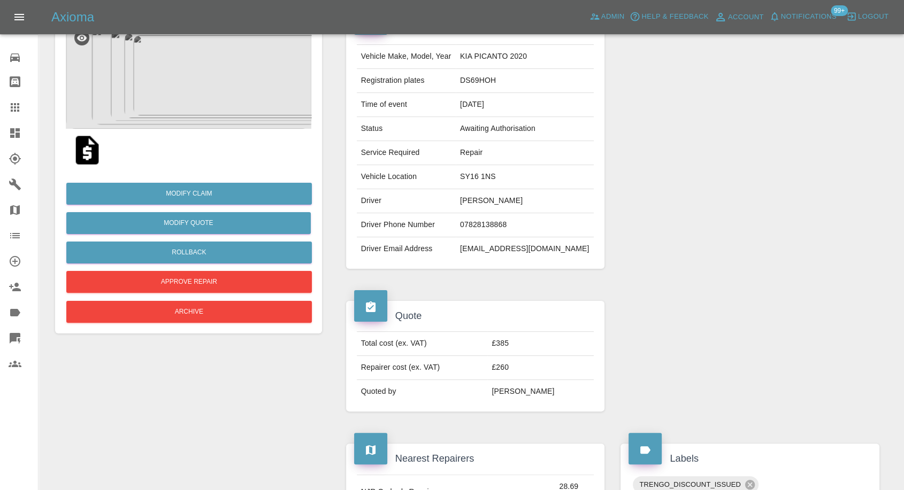
scroll to position [119, 0]
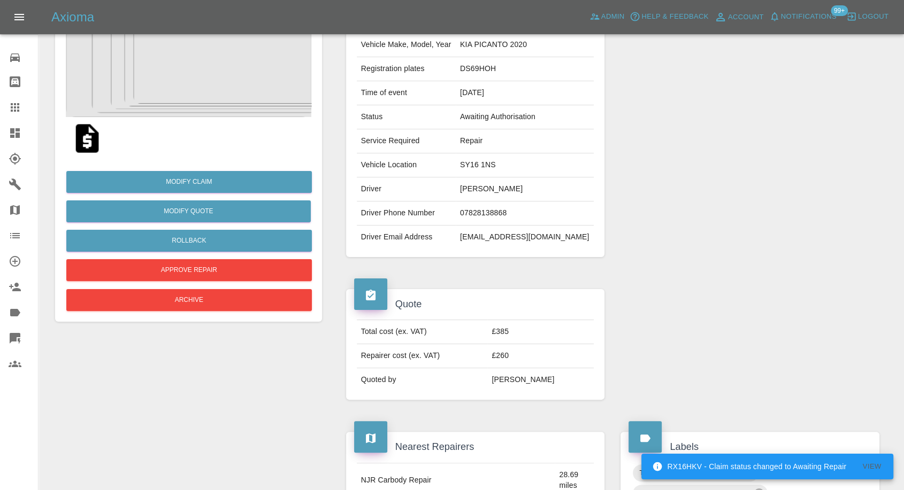
click at [82, 141] on img at bounding box center [87, 138] width 34 height 34
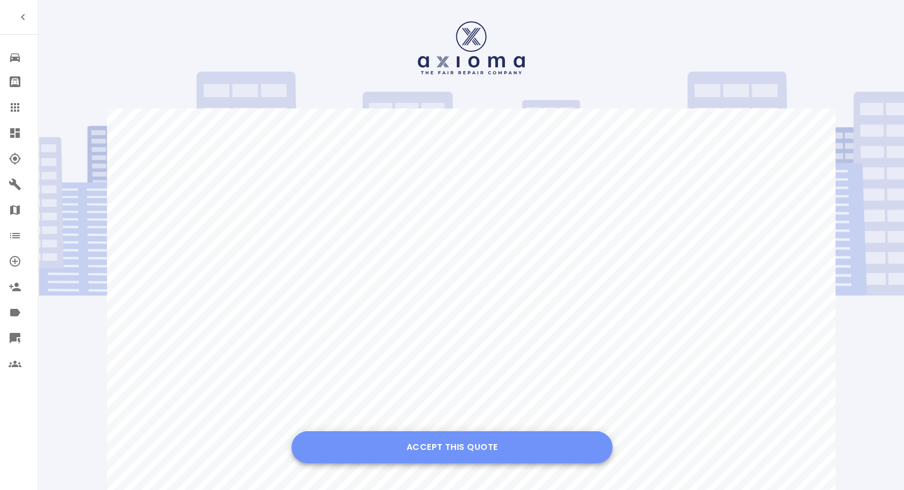
click at [475, 444] on button "Accept this Quote" at bounding box center [451, 448] width 321 height 32
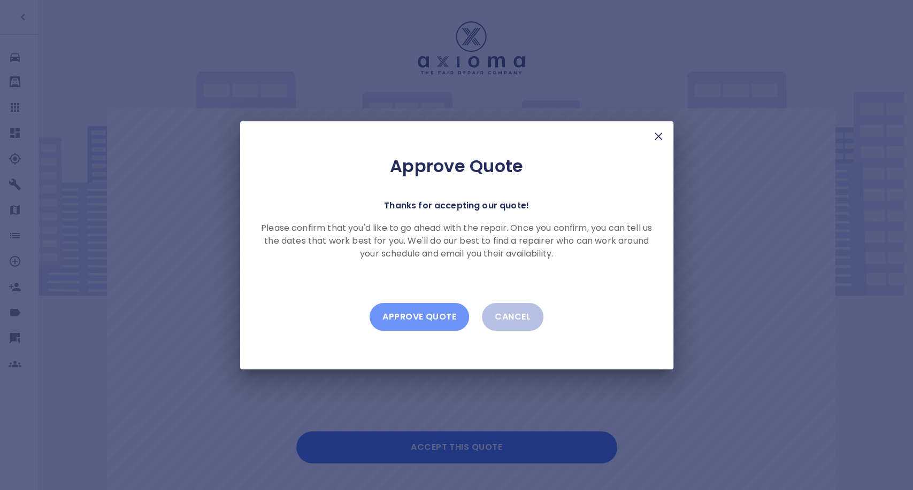
click at [401, 320] on button "Approve Quote" at bounding box center [419, 317] width 99 height 28
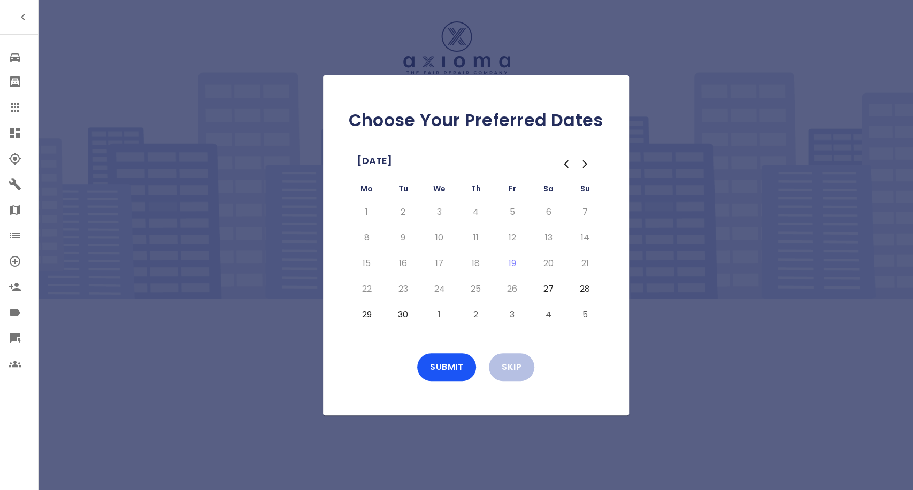
click at [361, 317] on button "29" at bounding box center [366, 314] width 19 height 17
click at [409, 317] on button "30" at bounding box center [403, 314] width 19 height 17
click at [444, 364] on button "Submit" at bounding box center [446, 368] width 59 height 28
